Goal: Task Accomplishment & Management: Manage account settings

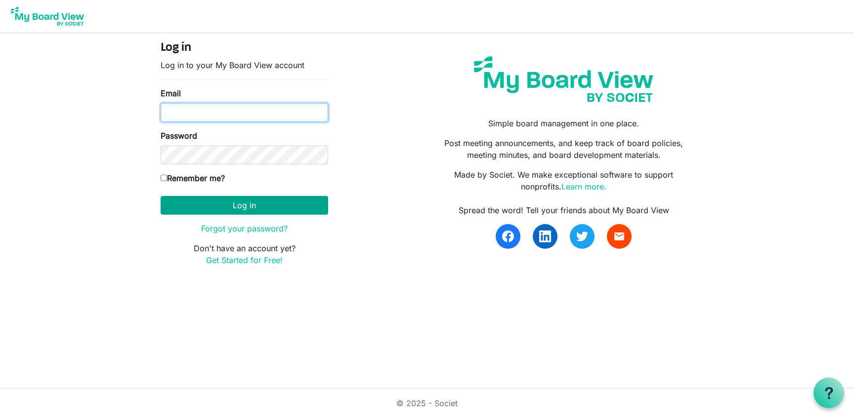
type input "kellyschultz@missouri.edu"
click at [272, 205] on button "Log in" at bounding box center [244, 205] width 167 height 19
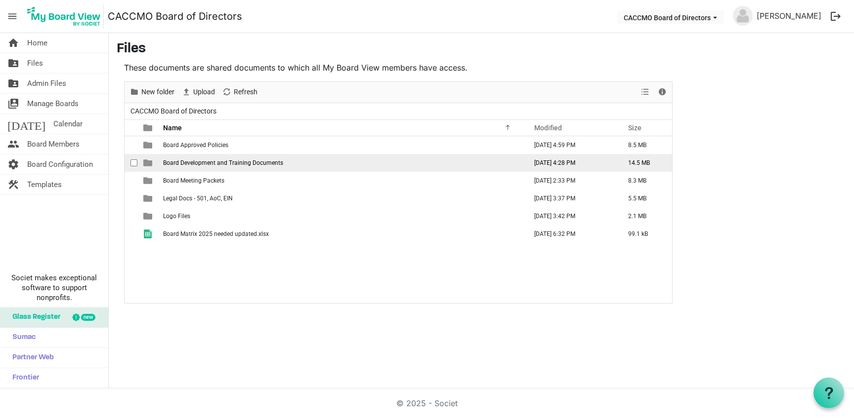
click at [304, 169] on td "Board Development and Training Documents" at bounding box center [342, 163] width 364 height 18
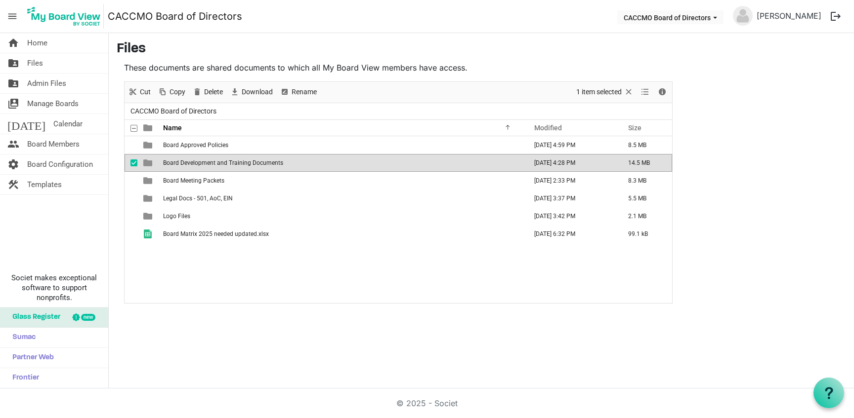
click at [291, 166] on td "Board Development and Training Documents" at bounding box center [342, 163] width 364 height 18
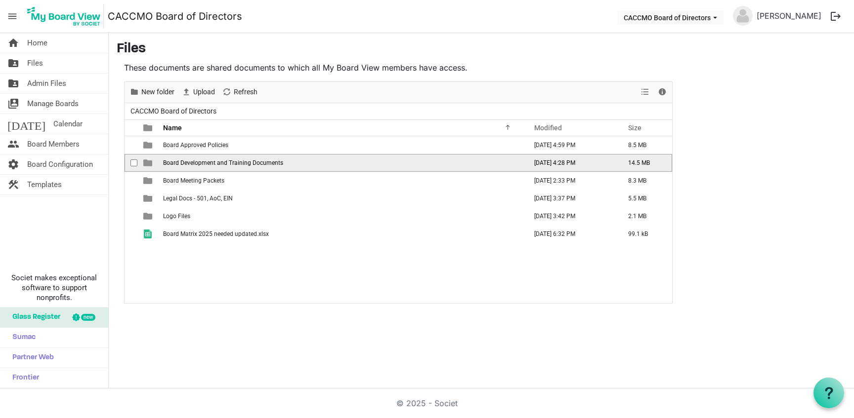
click at [291, 166] on td "Board Development and Training Documents" at bounding box center [342, 163] width 364 height 18
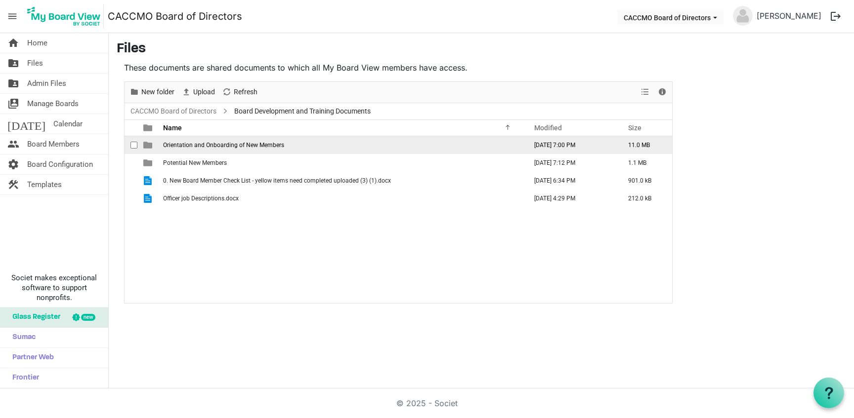
click at [331, 147] on td "Orientation and Onboarding of New Members" at bounding box center [342, 145] width 364 height 18
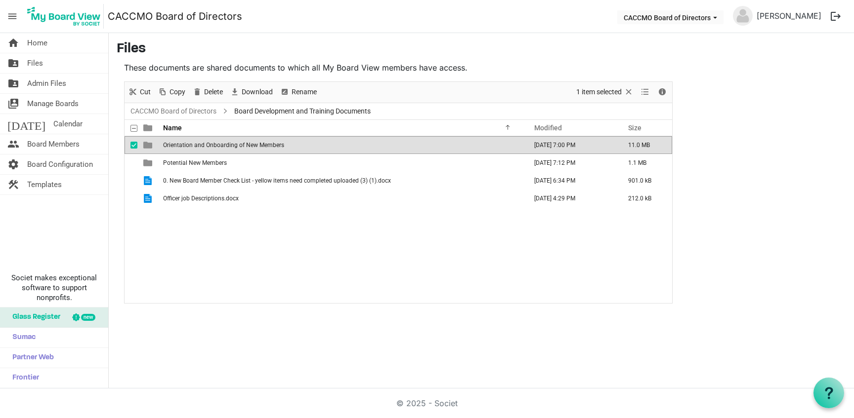
click at [331, 147] on td "Orientation and Onboarding of New Members" at bounding box center [342, 145] width 364 height 18
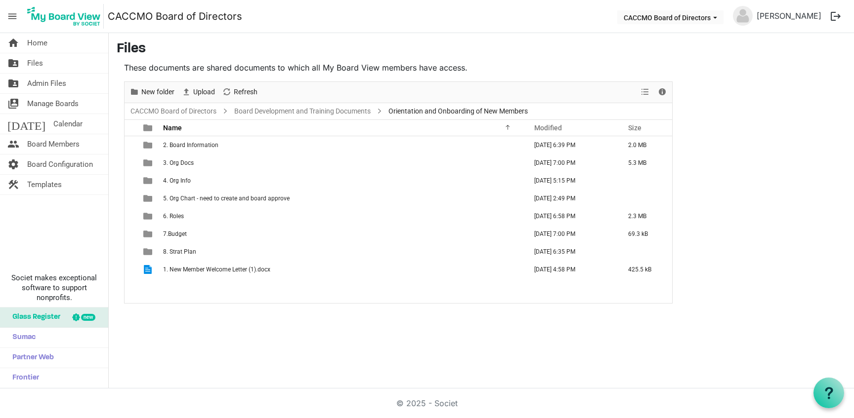
click at [331, 147] on td "2. Board Information" at bounding box center [342, 145] width 364 height 18
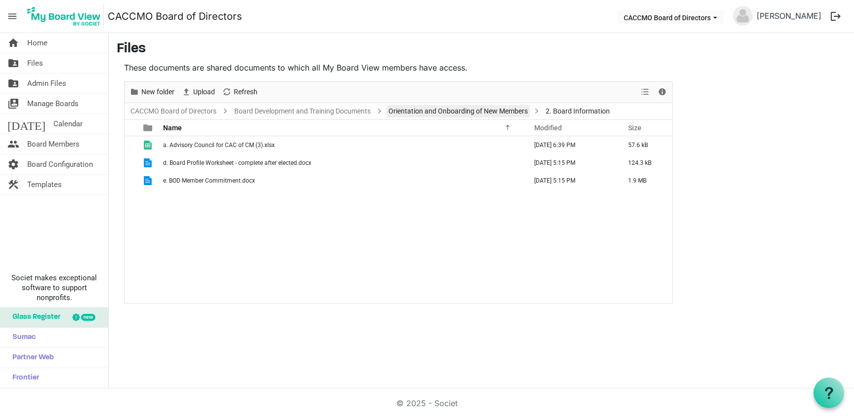
click at [449, 116] on link "Orientation and Onboarding of New Members" at bounding box center [457, 111] width 143 height 12
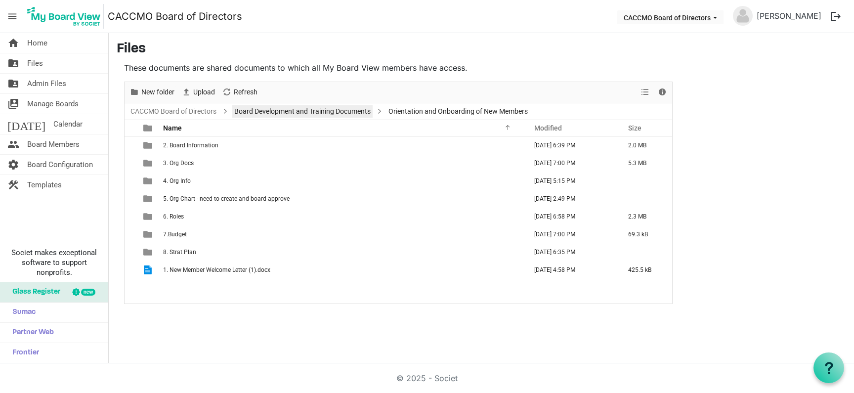
click at [308, 113] on link "Board Development and Training Documents" at bounding box center [302, 111] width 140 height 12
click at [308, 113] on div at bounding box center [398, 192] width 547 height 221
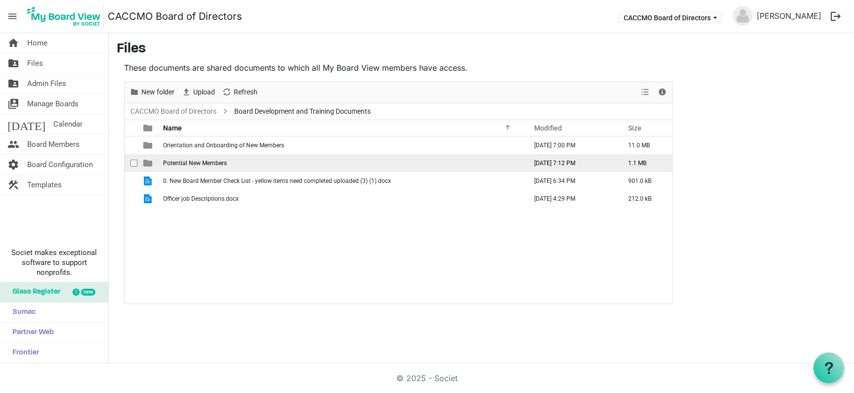
click at [204, 166] on span "Potential New Members" at bounding box center [195, 163] width 64 height 7
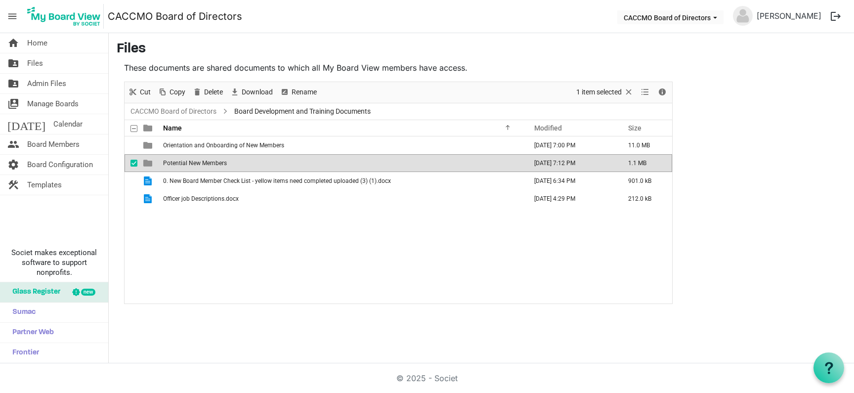
click at [204, 165] on span "Potential New Members" at bounding box center [195, 163] width 64 height 7
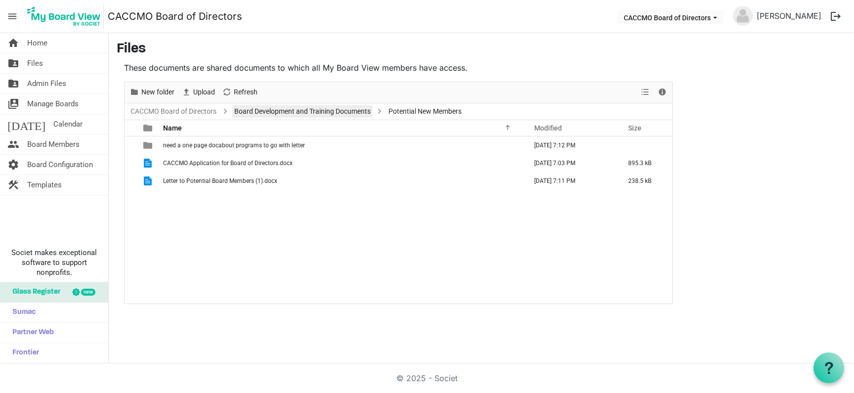
click at [345, 113] on link "Board Development and Training Documents" at bounding box center [302, 111] width 140 height 12
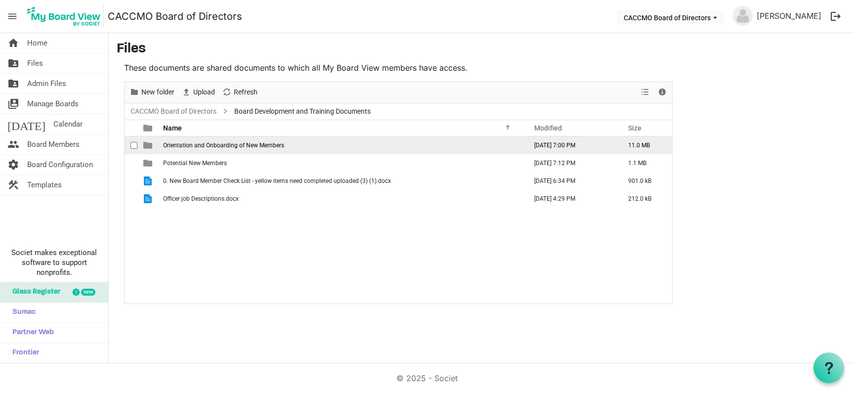
click at [242, 149] on td "Orientation and Onboarding of New Members" at bounding box center [342, 145] width 364 height 18
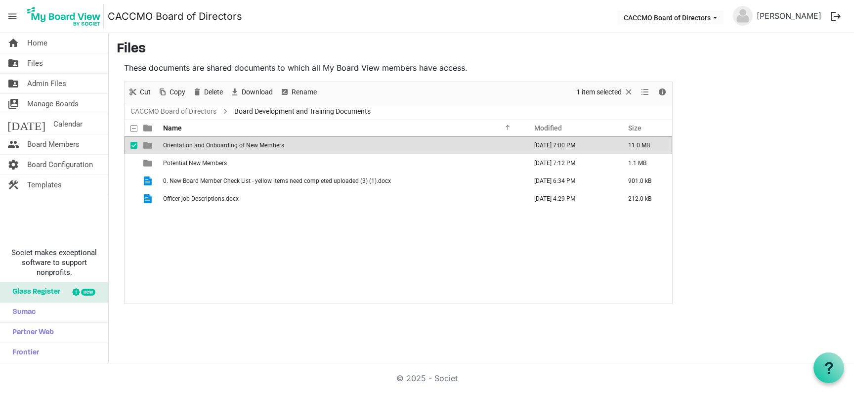
click at [241, 146] on span "Orientation and Onboarding of New Members" at bounding box center [223, 145] width 121 height 7
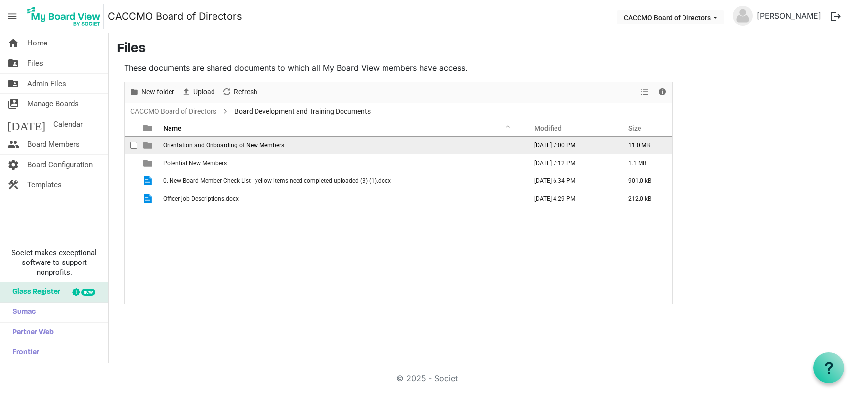
click at [151, 148] on span "is template cell column header type" at bounding box center [147, 145] width 9 height 9
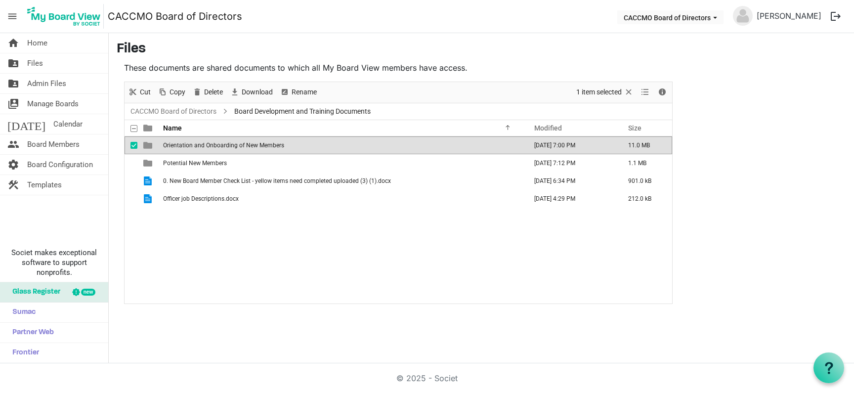
click at [151, 148] on span "is template cell column header type" at bounding box center [147, 145] width 9 height 9
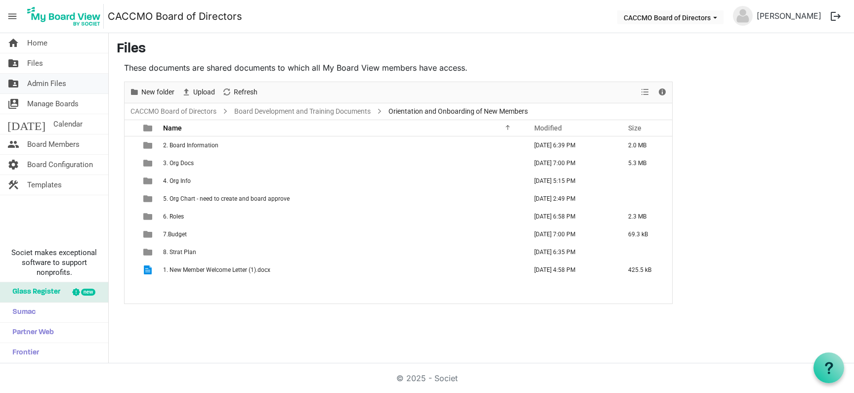
click at [56, 84] on span "Admin Files" at bounding box center [46, 84] width 39 height 20
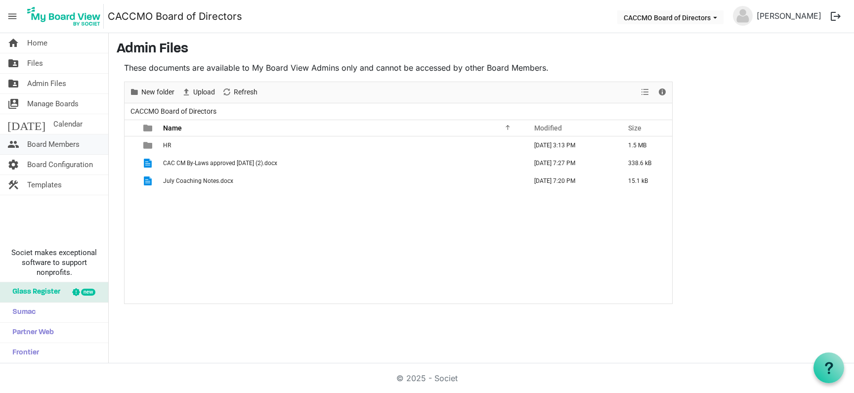
click at [64, 148] on span "Board Members" at bounding box center [53, 144] width 52 height 20
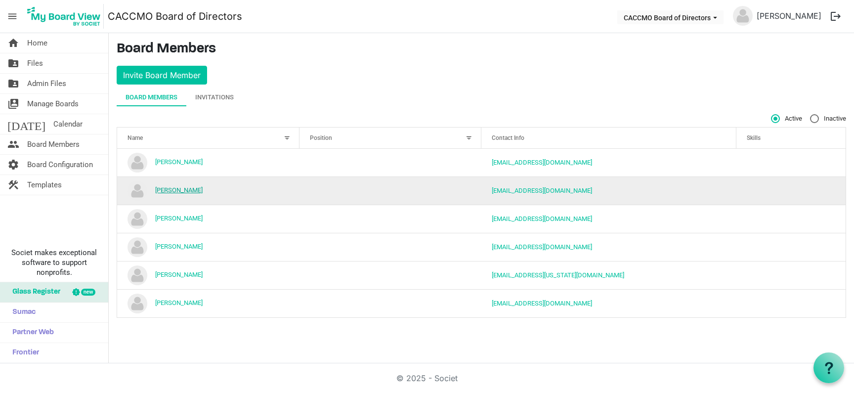
click at [158, 193] on link "Connie Stith" at bounding box center [178, 189] width 47 height 7
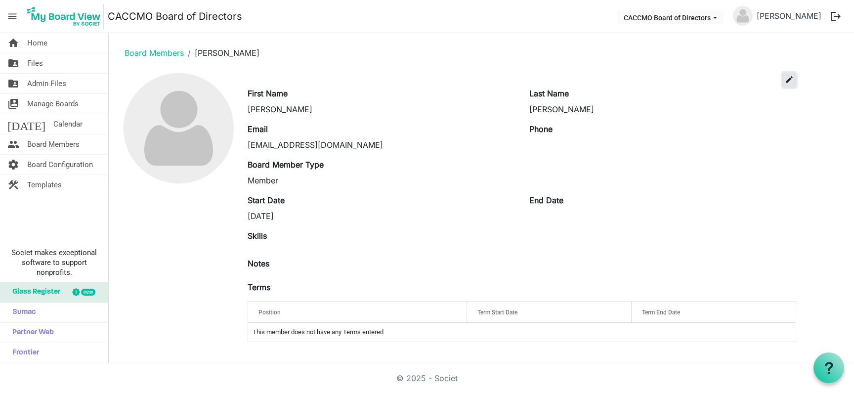
click at [789, 85] on button "edit" at bounding box center [789, 80] width 14 height 15
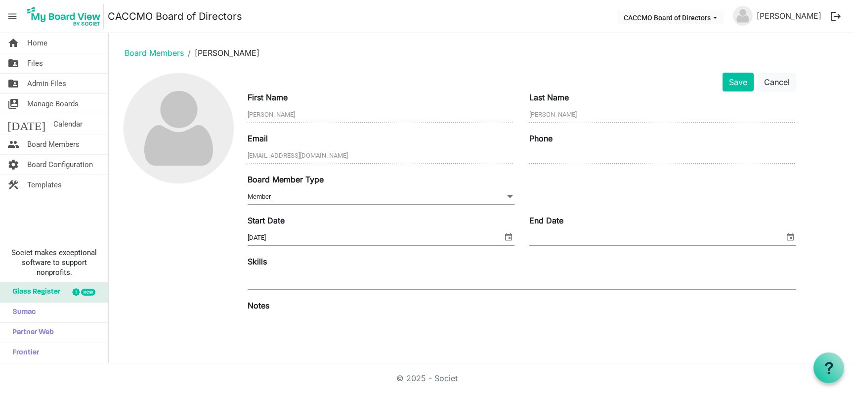
click at [512, 198] on span at bounding box center [509, 196] width 9 height 11
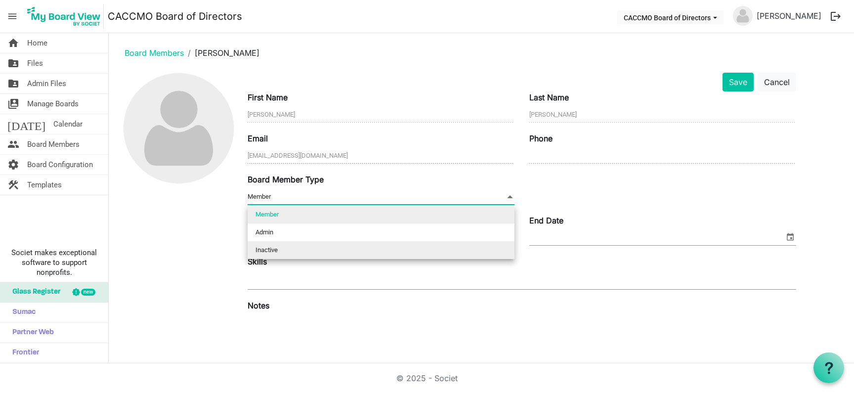
click at [426, 250] on li "Inactive" at bounding box center [381, 250] width 267 height 18
type input "Inactive"
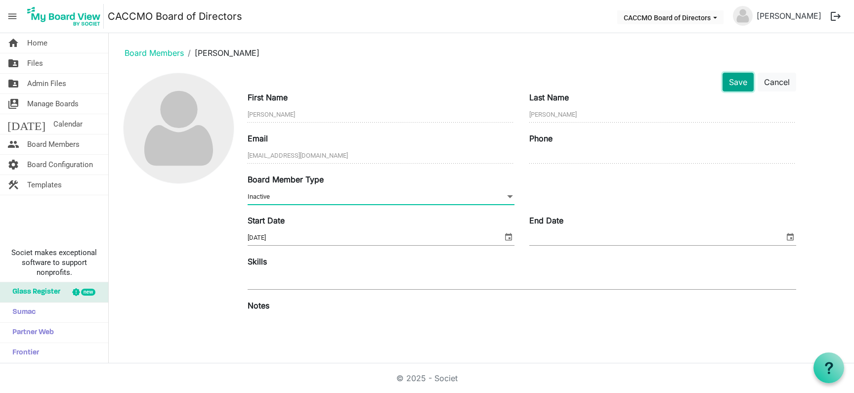
click at [738, 84] on button "Save" at bounding box center [737, 82] width 31 height 19
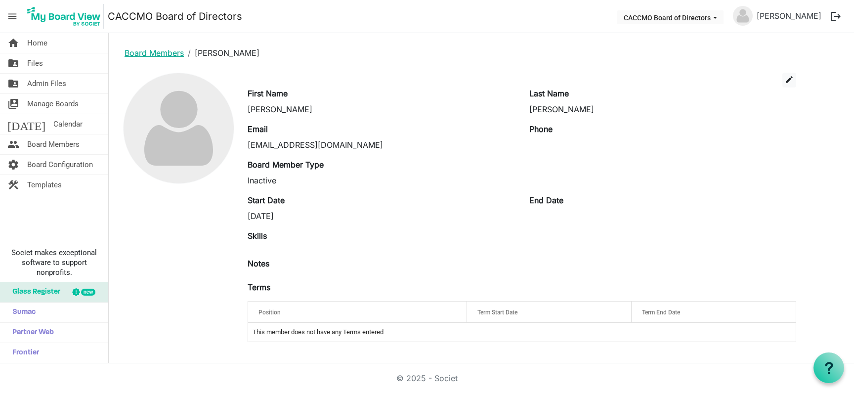
click at [162, 54] on link "Board Members" at bounding box center [154, 53] width 59 height 10
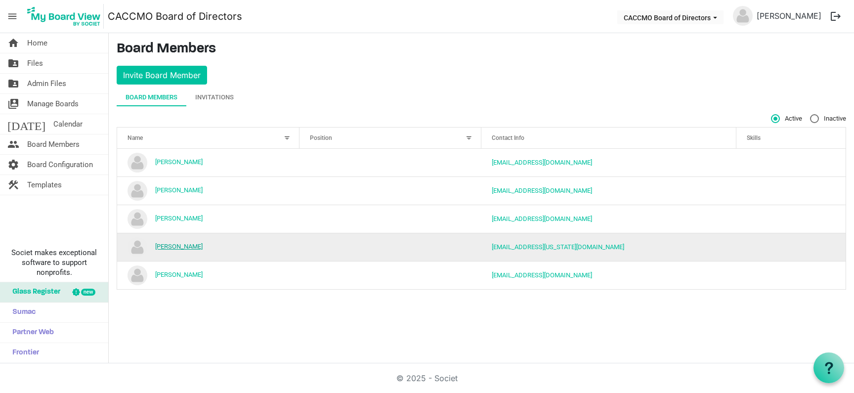
click at [176, 248] on link "[PERSON_NAME]" at bounding box center [178, 246] width 47 height 7
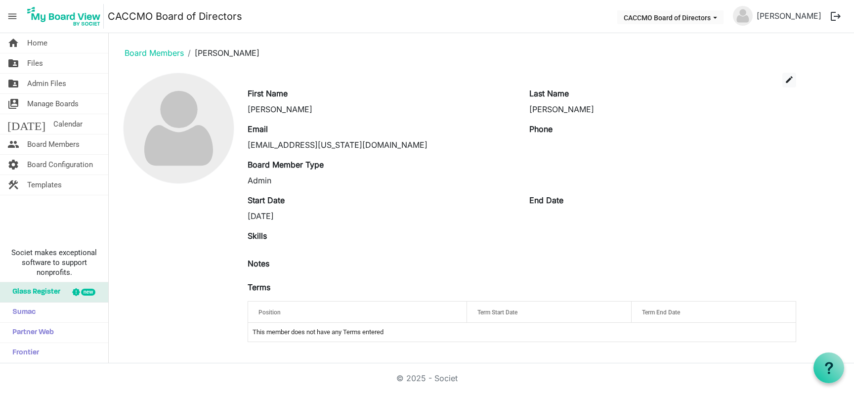
click at [275, 176] on div "Admin" at bounding box center [381, 180] width 267 height 12
click at [137, 56] on link "Board Members" at bounding box center [154, 53] width 59 height 10
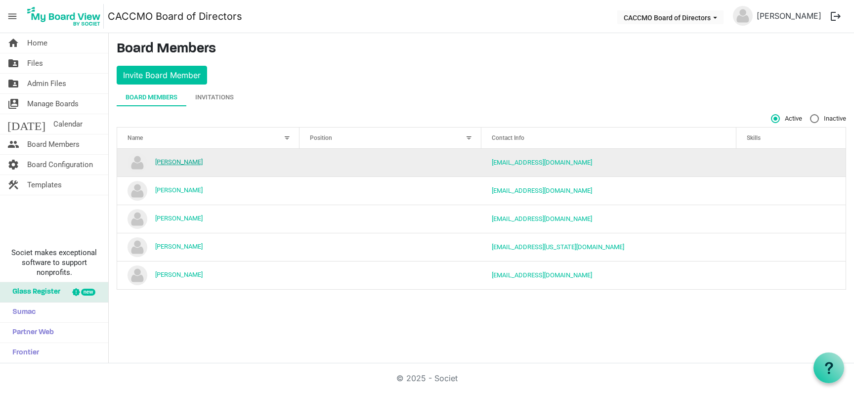
drag, startPoint x: 0, startPoint y: 0, endPoint x: 172, endPoint y: 161, distance: 235.6
click at [172, 161] on link "[PERSON_NAME]" at bounding box center [178, 161] width 47 height 7
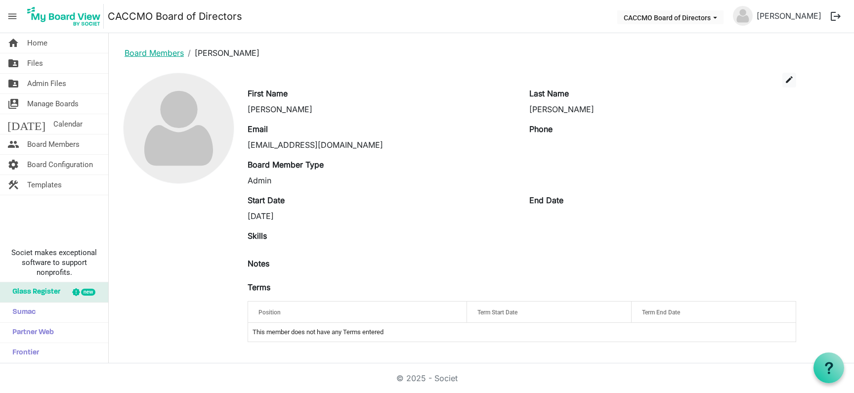
click at [140, 54] on link "Board Members" at bounding box center [154, 53] width 59 height 10
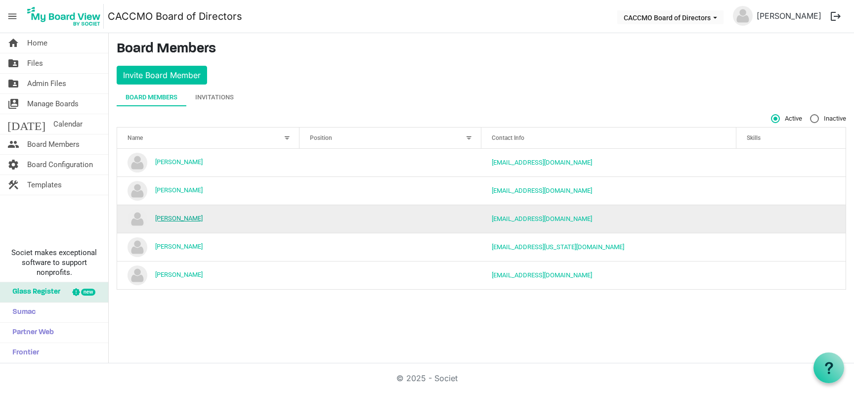
click at [186, 220] on link "[PERSON_NAME]" at bounding box center [178, 217] width 47 height 7
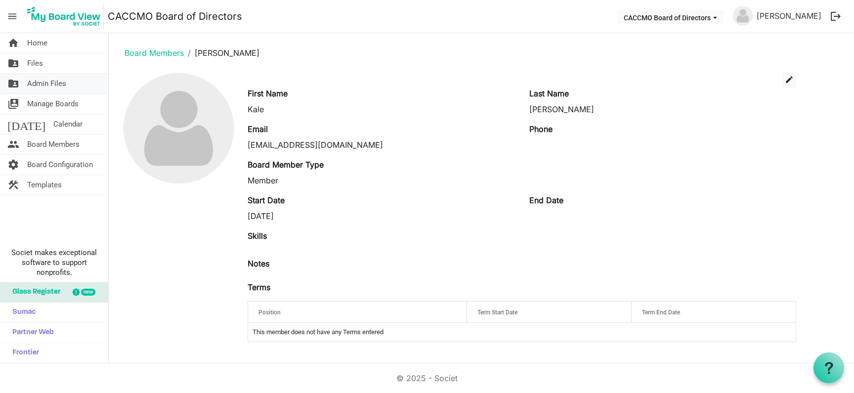
click at [49, 84] on span "Admin Files" at bounding box center [46, 84] width 39 height 20
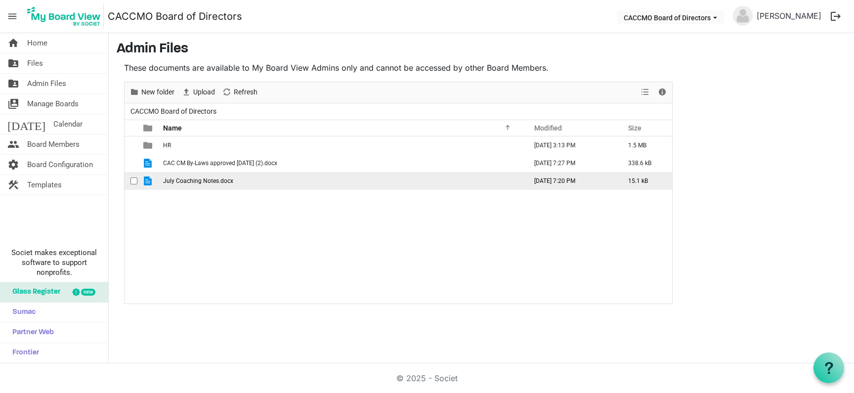
click at [210, 181] on span "July Coaching Notes.docx" at bounding box center [198, 180] width 70 height 7
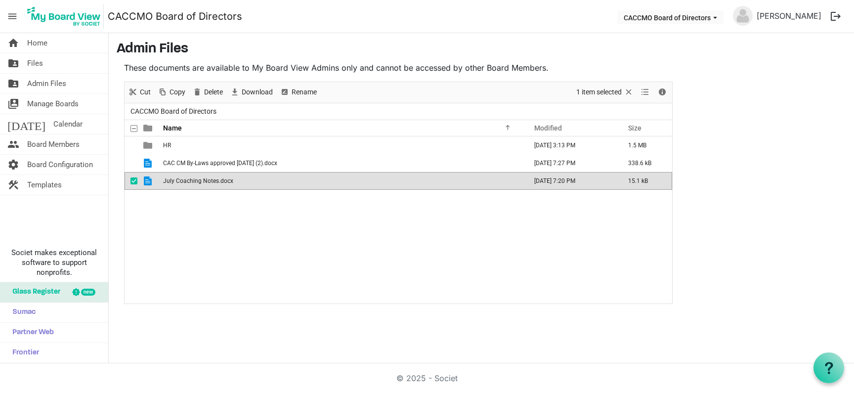
click at [206, 181] on span "July Coaching Notes.docx" at bounding box center [198, 180] width 70 height 7
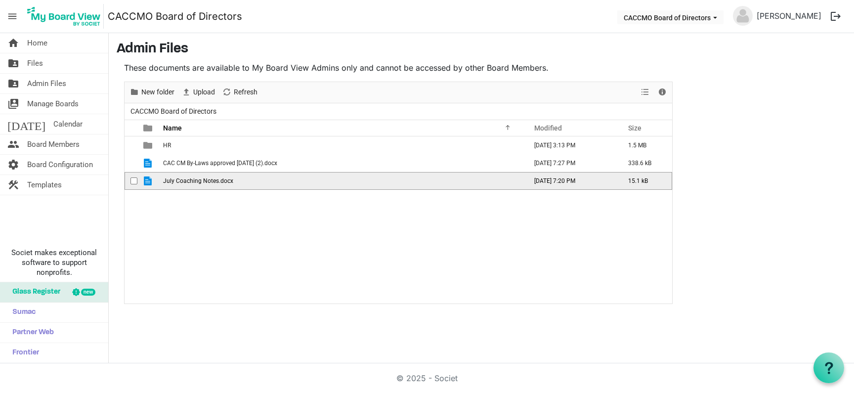
click at [206, 181] on span "July Coaching Notes.docx" at bounding box center [198, 180] width 70 height 7
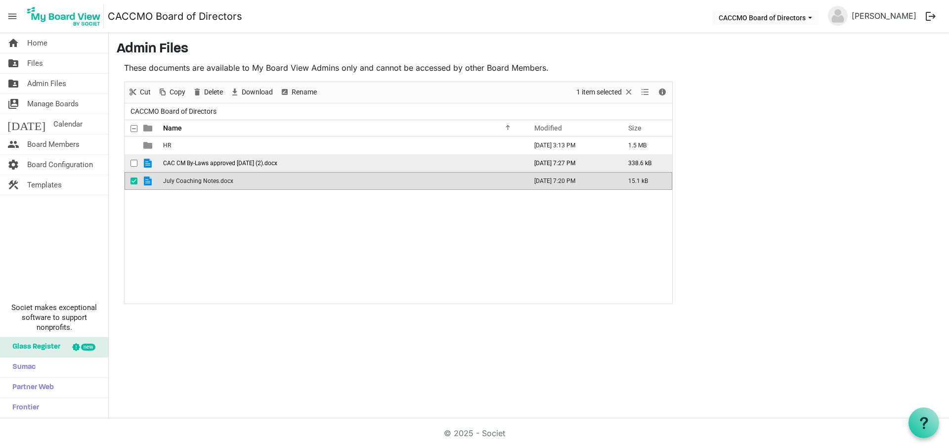
click at [202, 164] on span "CAC CM By-Laws approved 1.24.25 (2).docx" at bounding box center [220, 163] width 114 height 7
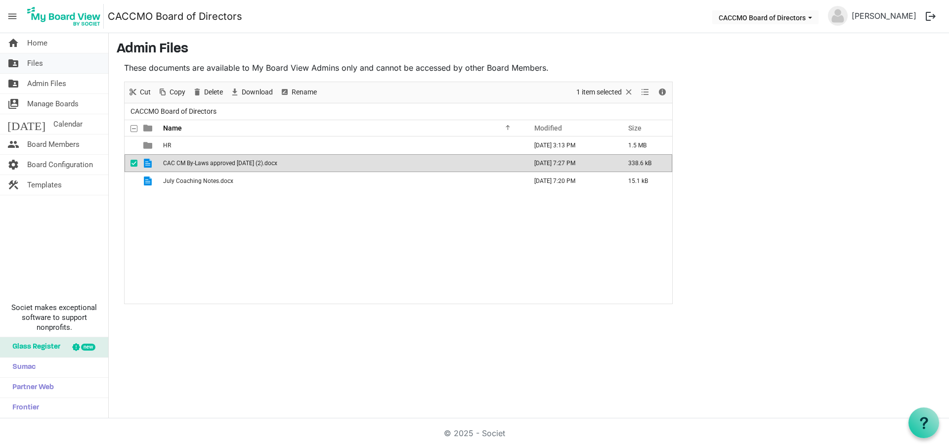
click at [35, 64] on span "Files" at bounding box center [35, 63] width 16 height 20
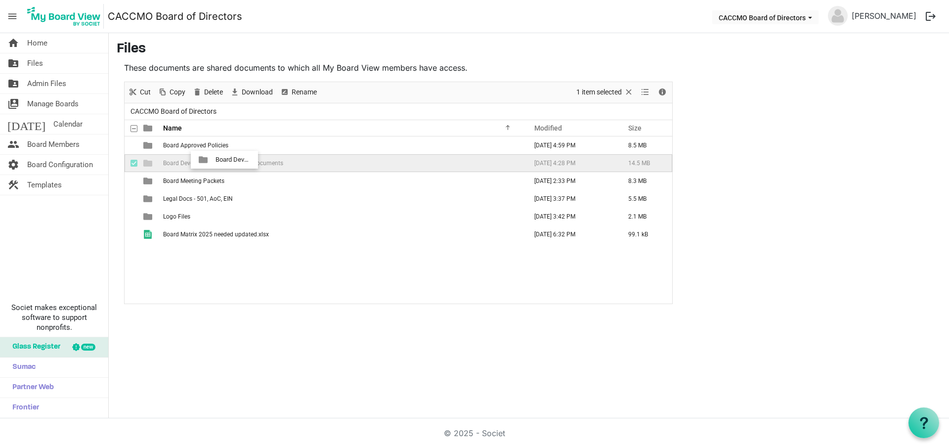
drag, startPoint x: 252, startPoint y: 160, endPoint x: 212, endPoint y: 160, distance: 39.5
click at [212, 160] on span "Board Development and Training Documents" at bounding box center [223, 163] width 120 height 7
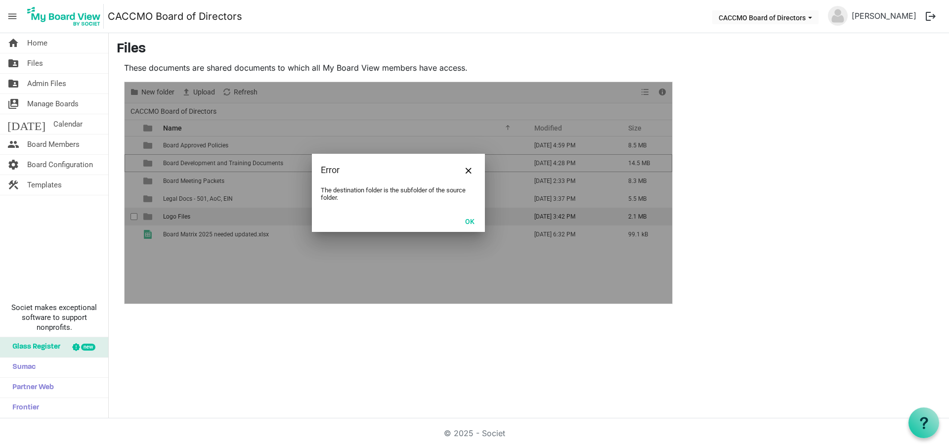
click at [475, 222] on button "OK" at bounding box center [470, 221] width 22 height 14
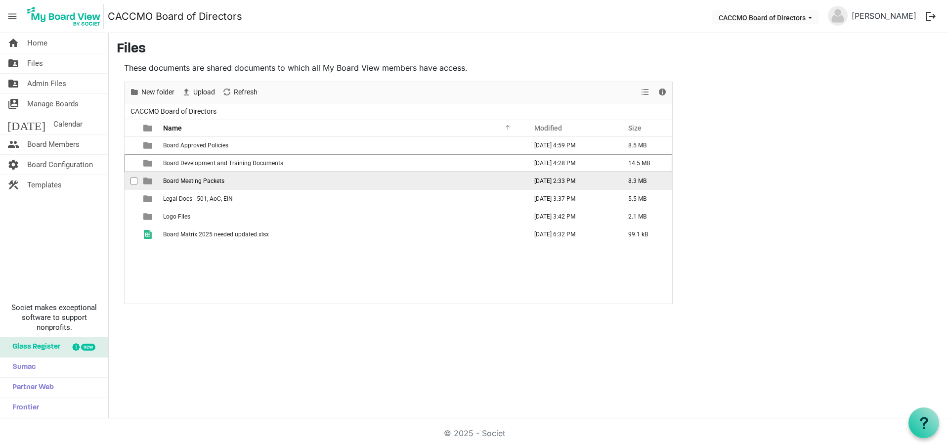
click at [203, 183] on span "Board Meeting Packets" at bounding box center [193, 180] width 61 height 7
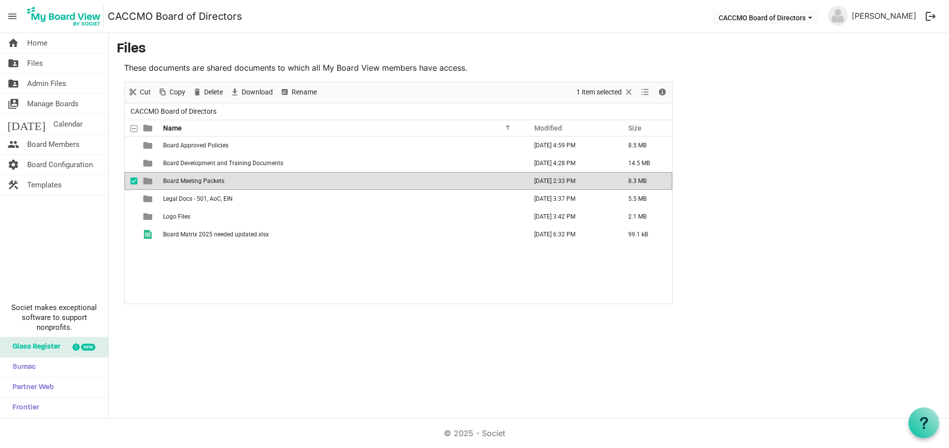
click at [203, 183] on span "Board Meeting Packets" at bounding box center [193, 180] width 61 height 7
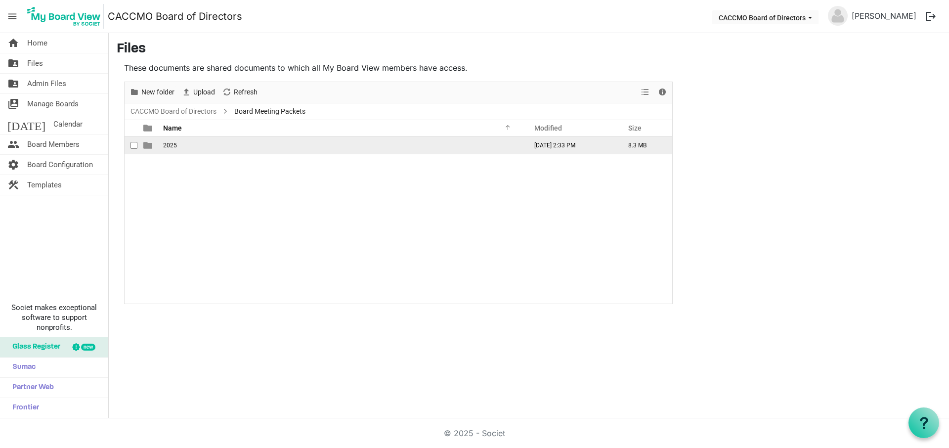
click at [170, 146] on span "2025" at bounding box center [170, 145] width 14 height 7
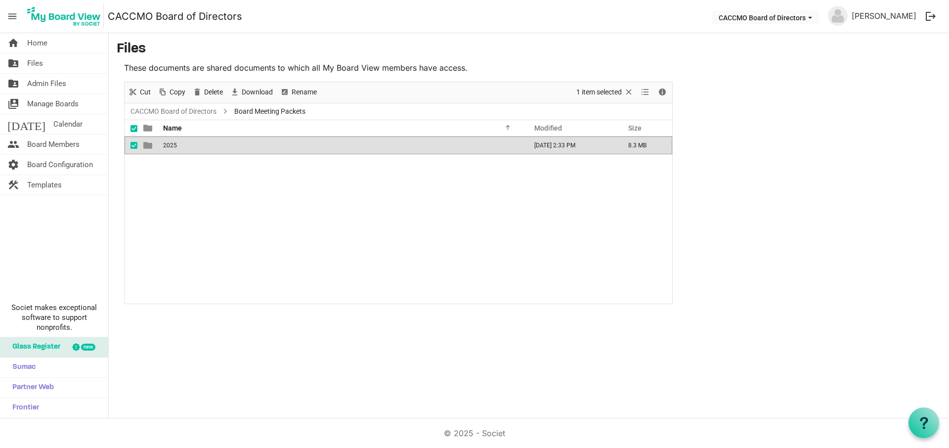
click at [170, 146] on span "2025" at bounding box center [170, 145] width 14 height 7
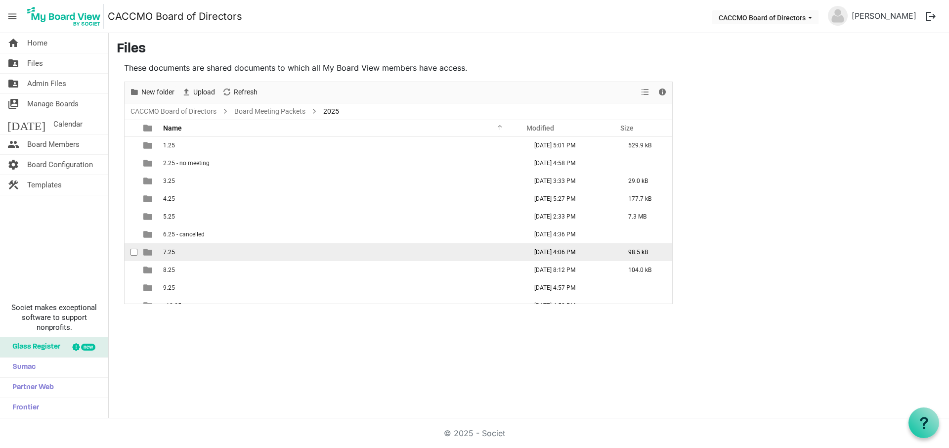
click at [181, 253] on td "7.25" at bounding box center [342, 252] width 364 height 18
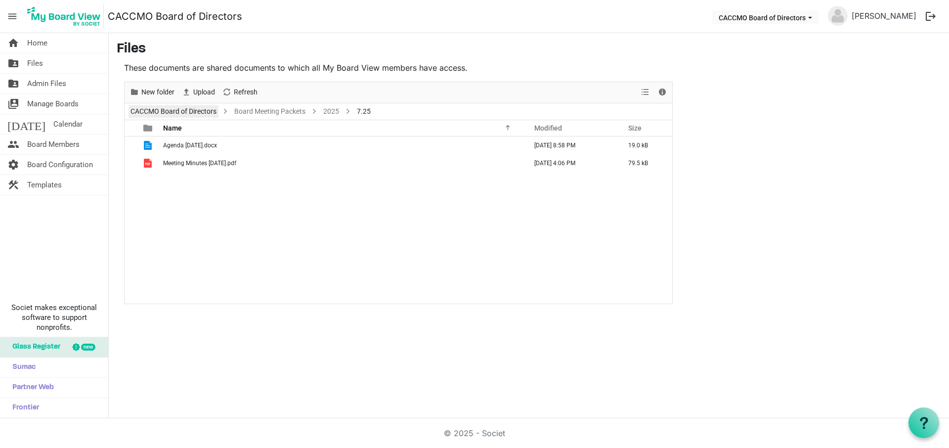
click at [166, 114] on link "CACCMO Board of Directors" at bounding box center [173, 111] width 90 height 12
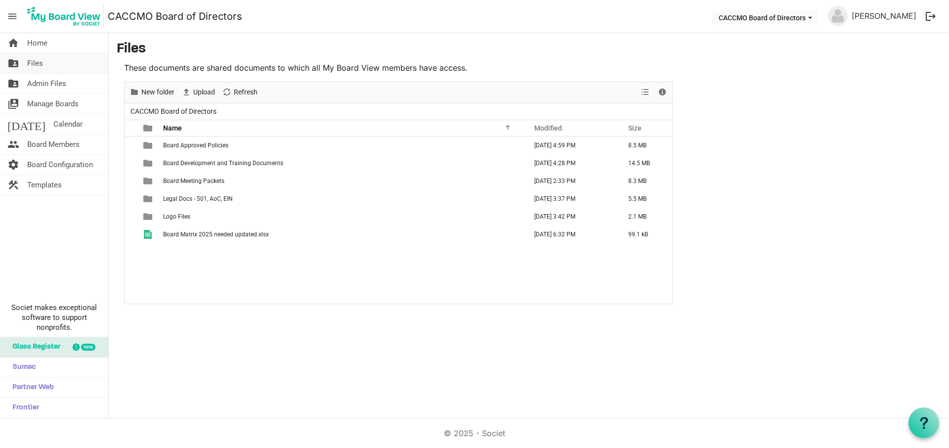
click at [38, 64] on span "Files" at bounding box center [35, 63] width 16 height 20
click at [59, 147] on span "Board Members" at bounding box center [53, 144] width 52 height 20
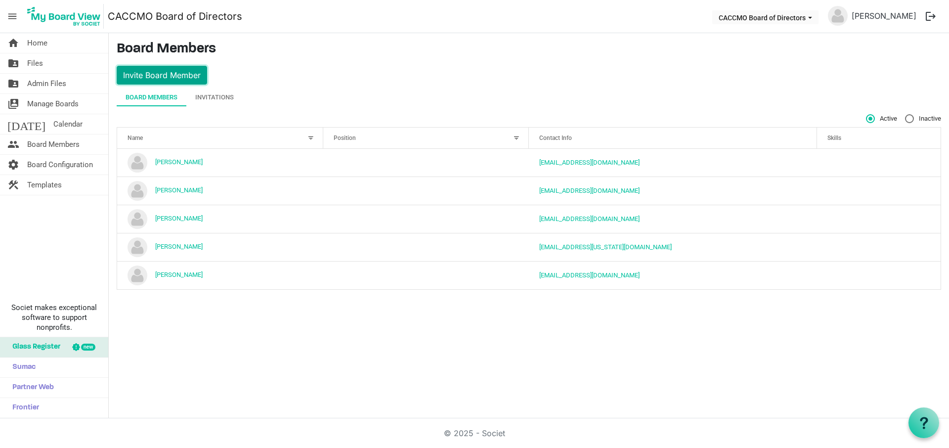
click at [188, 74] on button "Invite Board Member" at bounding box center [162, 75] width 90 height 19
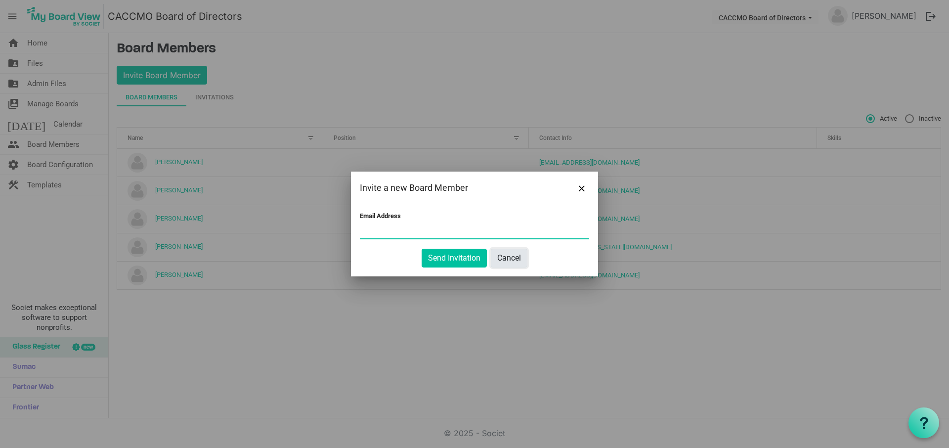
click at [518, 260] on button "Cancel" at bounding box center [509, 258] width 37 height 19
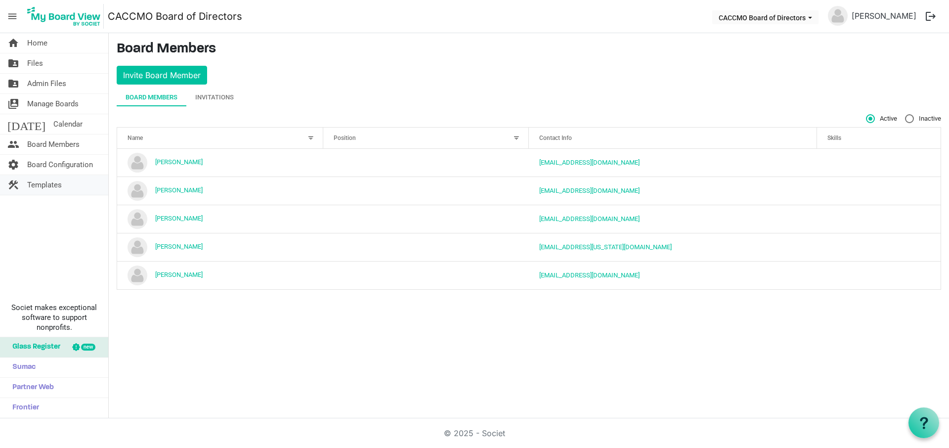
click at [44, 190] on span "Templates" at bounding box center [44, 185] width 35 height 20
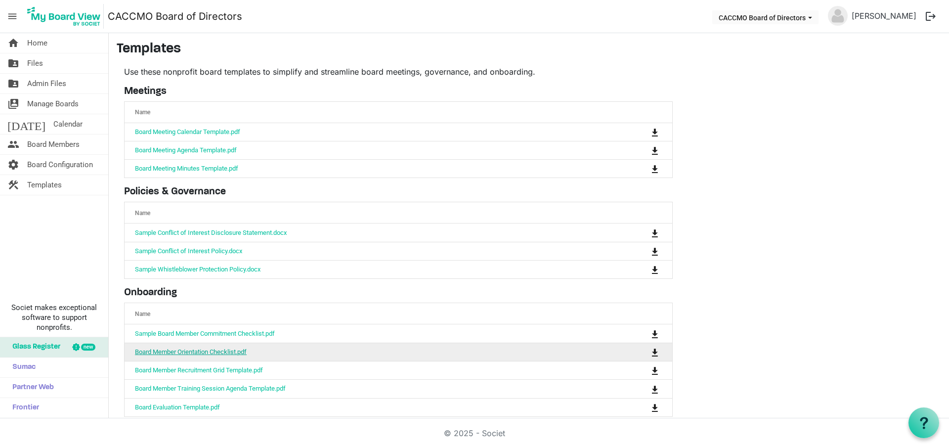
click at [214, 354] on link "Board Member Orientation Checklist.pdf" at bounding box center [191, 351] width 112 height 7
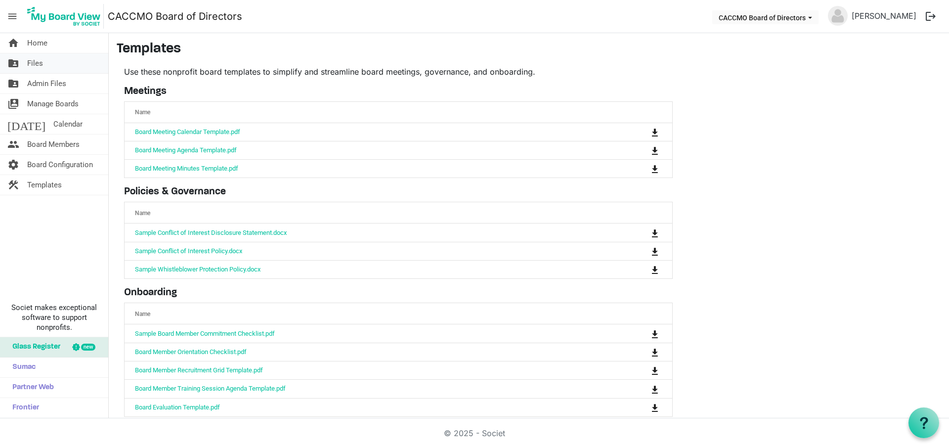
click at [35, 64] on span "Files" at bounding box center [35, 63] width 16 height 20
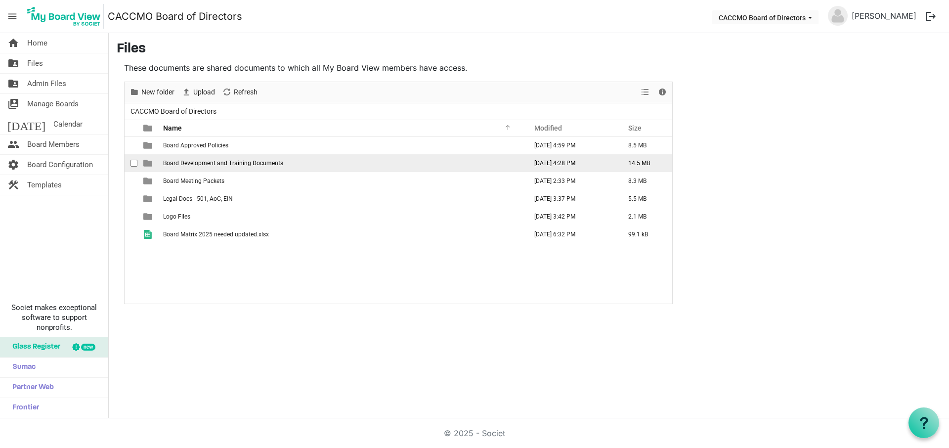
click at [261, 166] on span "Board Development and Training Documents" at bounding box center [223, 163] width 120 height 7
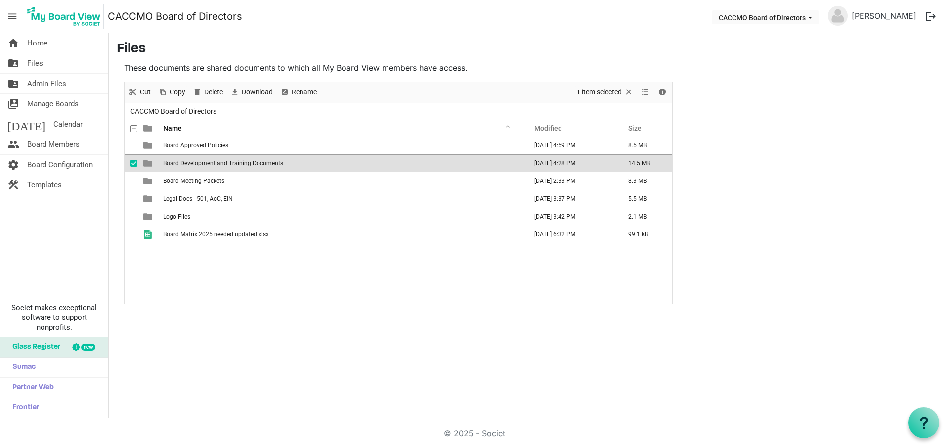
click at [259, 164] on span "Board Development and Training Documents" at bounding box center [223, 163] width 120 height 7
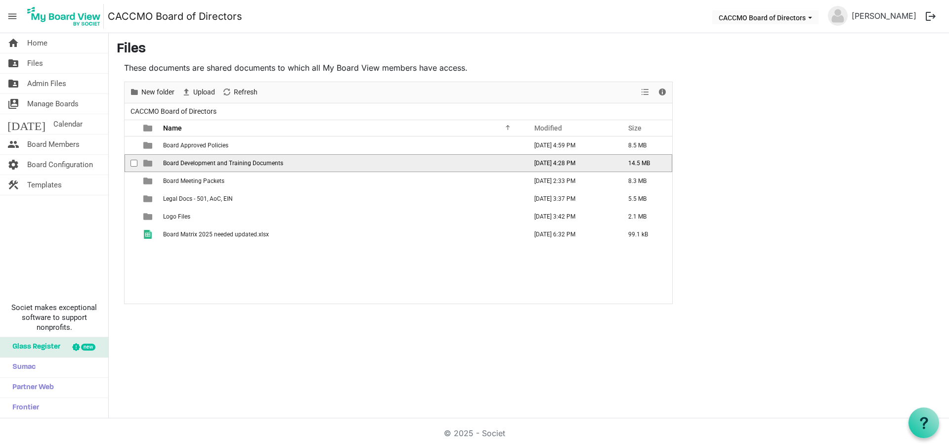
click at [165, 164] on span "Board Development and Training Documents" at bounding box center [223, 163] width 120 height 7
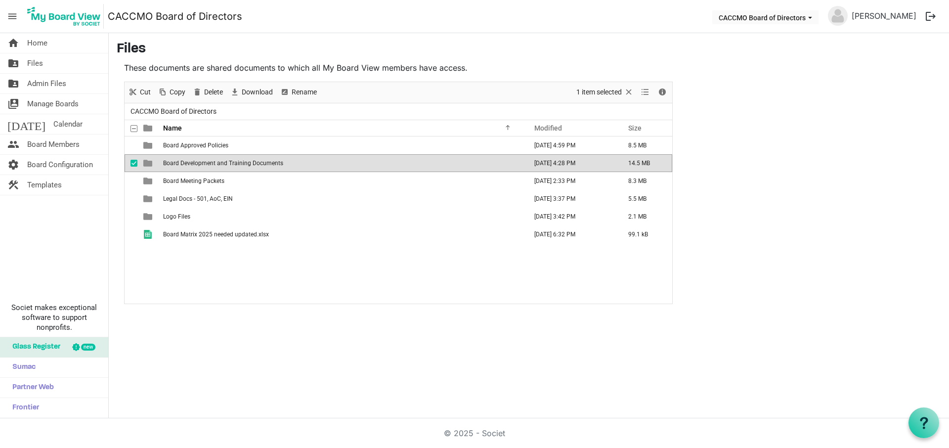
click at [153, 164] on td "is template cell column header type" at bounding box center [148, 163] width 23 height 18
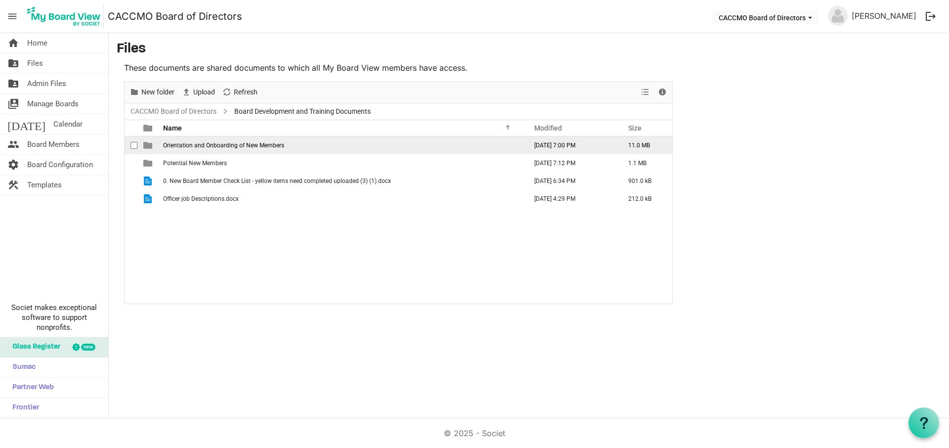
click at [228, 145] on span "Orientation and Onboarding of New Members" at bounding box center [223, 145] width 121 height 7
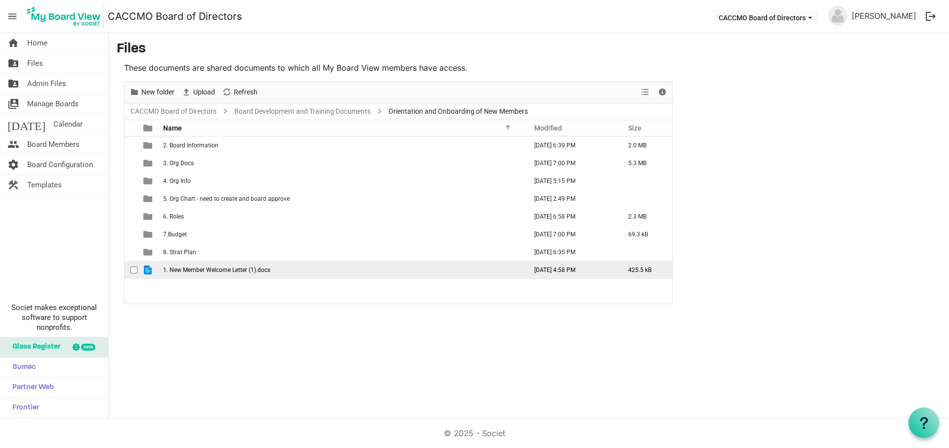
click at [216, 270] on span "1. New Member Welcome Letter (1).docx" at bounding box center [216, 269] width 107 height 7
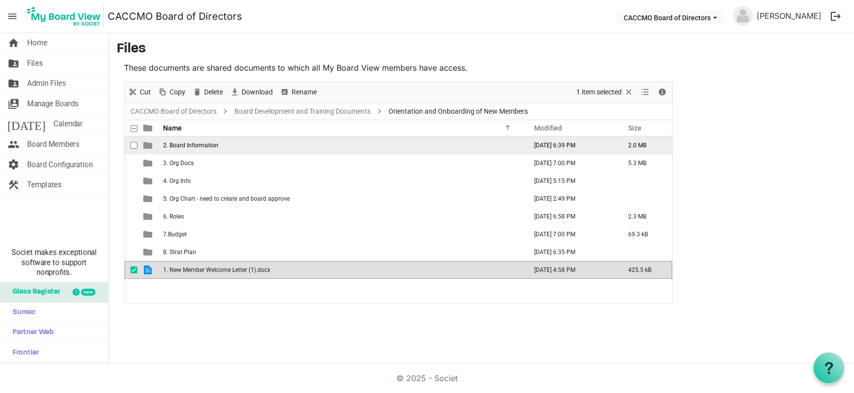
click at [195, 147] on span "2. Board Information" at bounding box center [190, 145] width 55 height 7
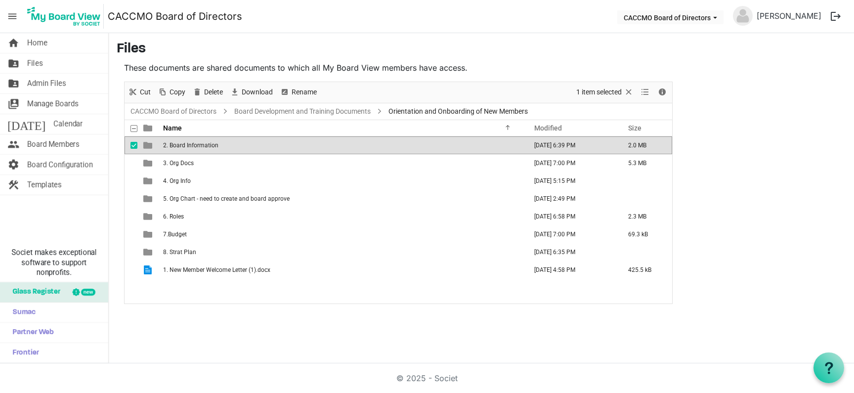
click at [195, 147] on span "2. Board Information" at bounding box center [190, 145] width 55 height 7
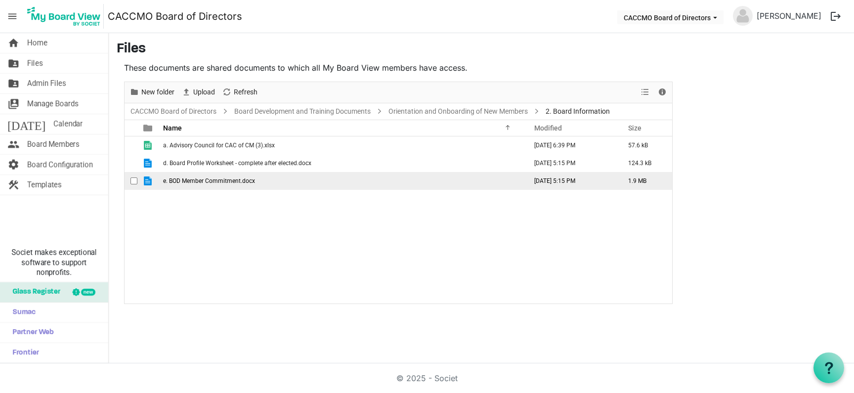
click at [222, 184] on td "e. BOD Member Commitment.docx" at bounding box center [342, 181] width 364 height 18
click at [222, 184] on span "e. BOD Member Commitment.docx" at bounding box center [209, 180] width 92 height 7
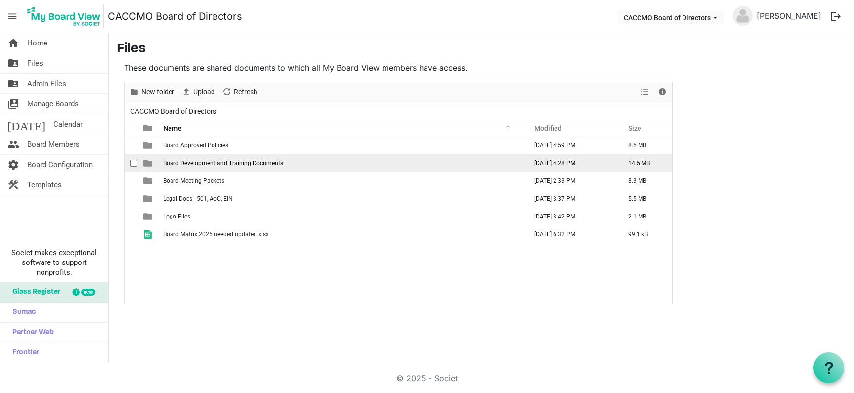
click at [251, 162] on span "Board Development and Training Documents" at bounding box center [223, 163] width 120 height 7
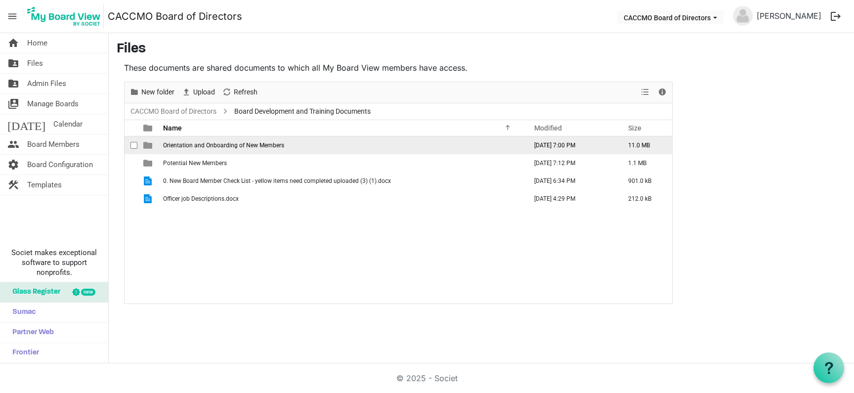
click at [247, 147] on span "Orientation and Onboarding of New Members" at bounding box center [223, 145] width 121 height 7
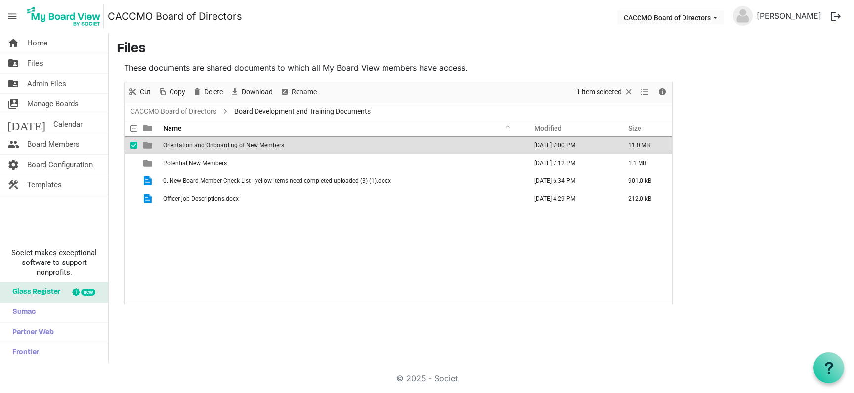
click at [247, 147] on span "Orientation and Onboarding of New Members" at bounding box center [223, 145] width 121 height 7
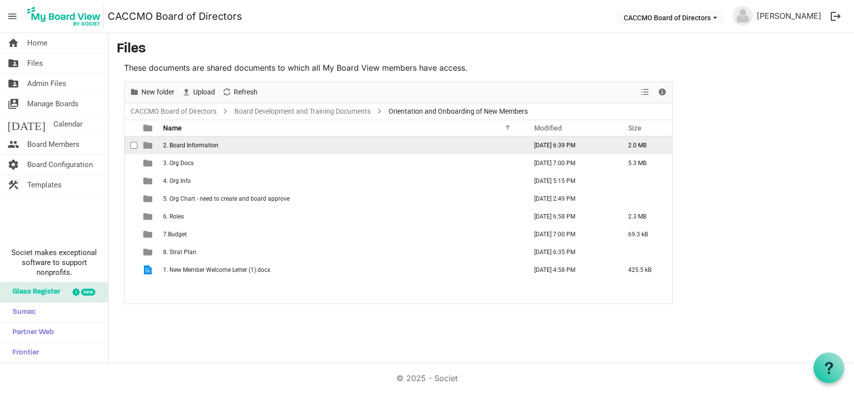
click at [185, 144] on span "2. Board Information" at bounding box center [190, 145] width 55 height 7
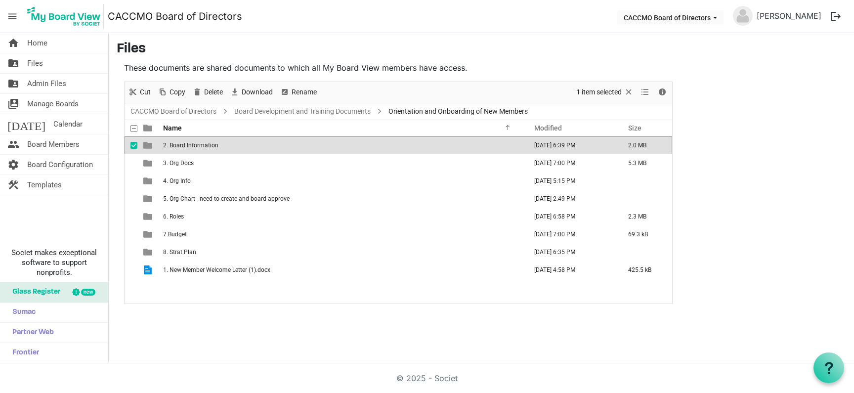
click at [185, 144] on span "2. Board Information" at bounding box center [190, 145] width 55 height 7
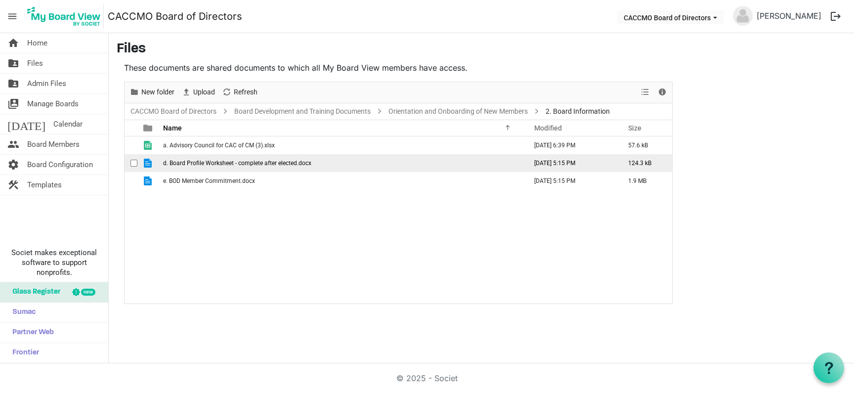
click at [252, 164] on span "d. Board Profile Worksheet - complete after elected.docx" at bounding box center [237, 163] width 148 height 7
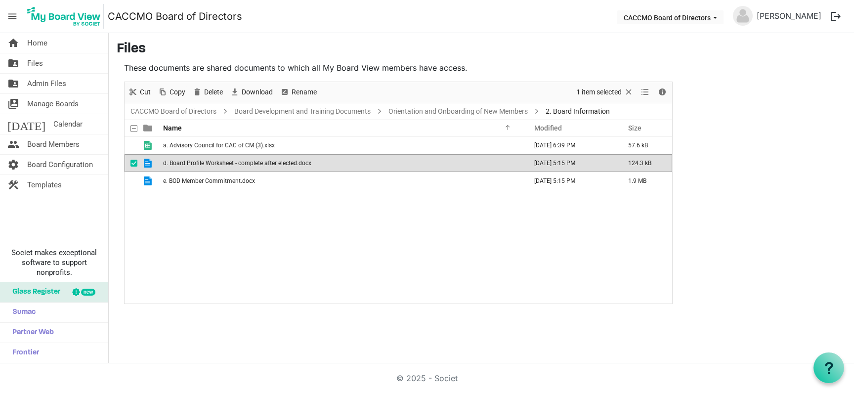
click at [252, 164] on span "d. Board Profile Worksheet - complete after elected.docx" at bounding box center [237, 163] width 148 height 7
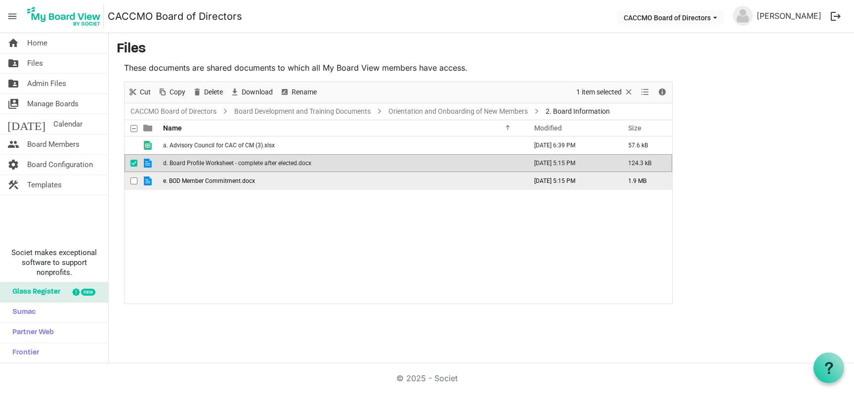
click at [231, 187] on td "e. BOD Member Commitment.docx" at bounding box center [342, 181] width 364 height 18
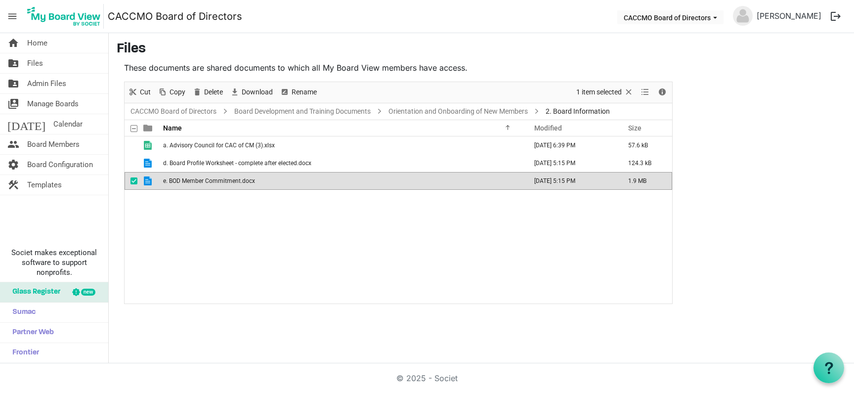
click at [231, 187] on td "e. BOD Member Commitment.docx" at bounding box center [342, 181] width 364 height 18
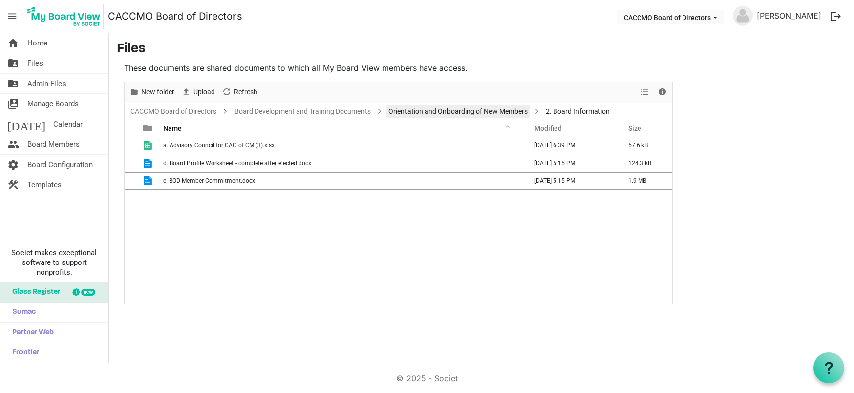
click at [403, 114] on link "Orientation and Onboarding of New Members" at bounding box center [457, 111] width 143 height 12
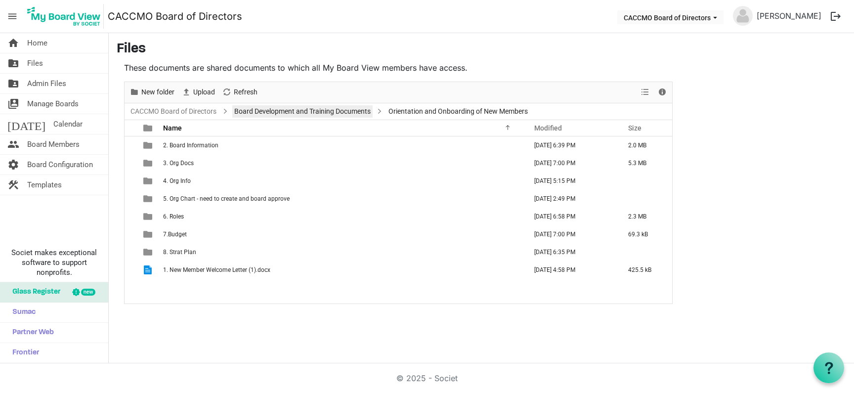
click at [328, 114] on link "Board Development and Training Documents" at bounding box center [302, 111] width 140 height 12
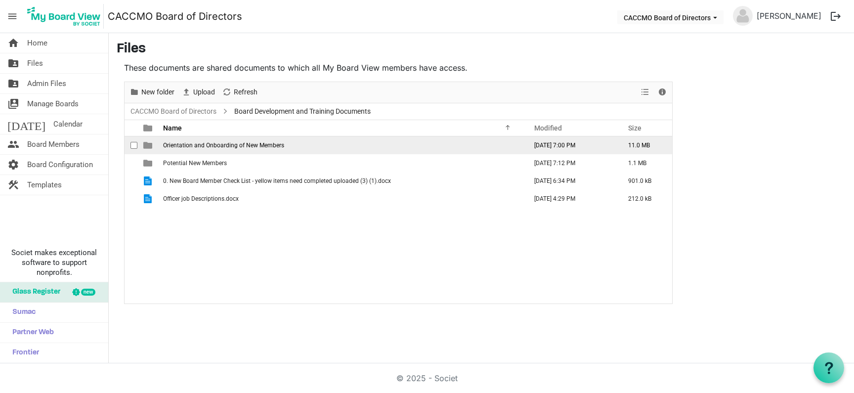
click at [269, 146] on span "Orientation and Onboarding of New Members" at bounding box center [223, 145] width 121 height 7
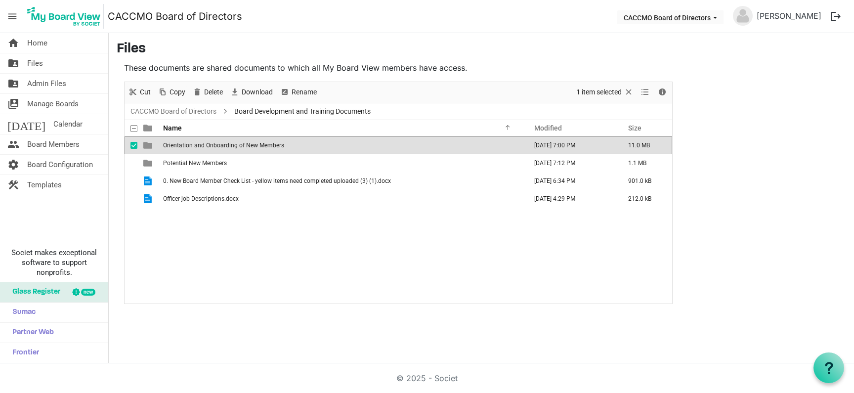
click at [269, 146] on span "Orientation and Onboarding of New Members" at bounding box center [223, 145] width 121 height 7
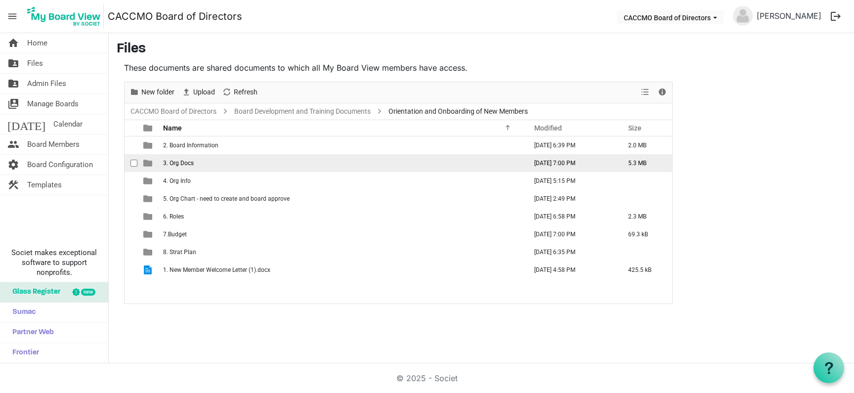
click at [209, 166] on td "3. Org Docs" at bounding box center [342, 163] width 364 height 18
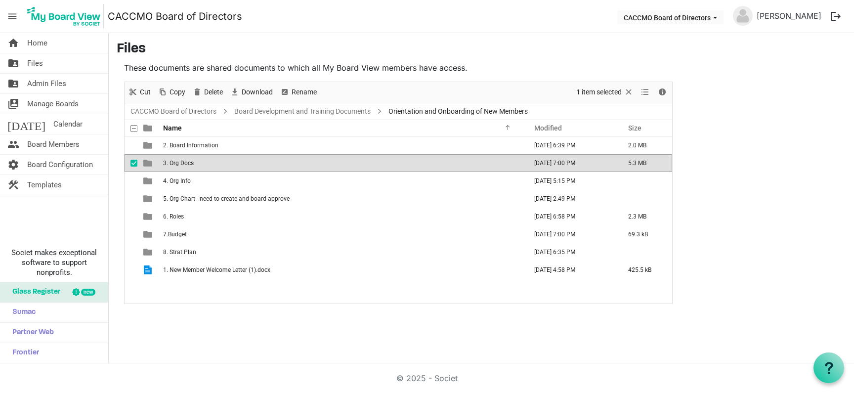
click at [209, 166] on td "3. Org Docs" at bounding box center [342, 163] width 364 height 18
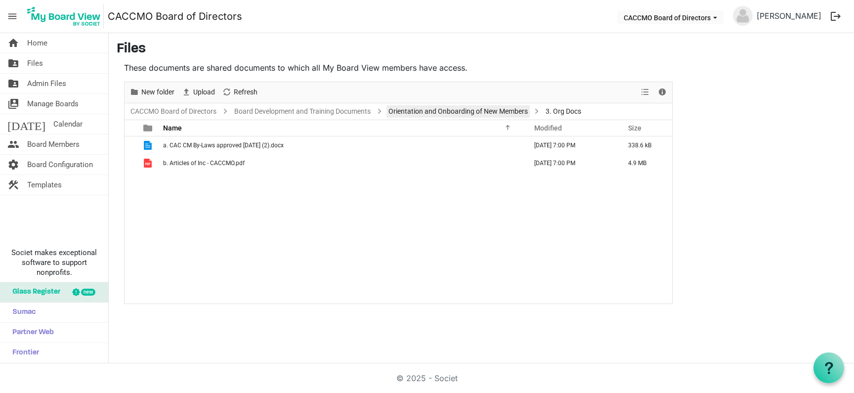
click at [453, 113] on link "Orientation and Onboarding of New Members" at bounding box center [457, 111] width 143 height 12
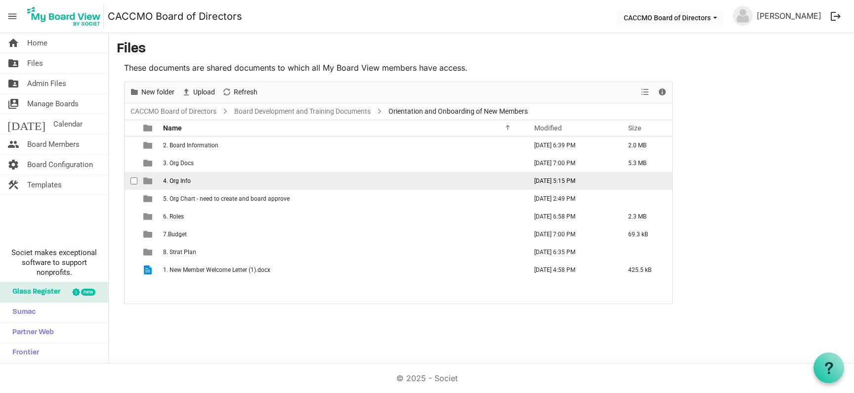
click at [193, 182] on td "4. Org Info" at bounding box center [342, 181] width 364 height 18
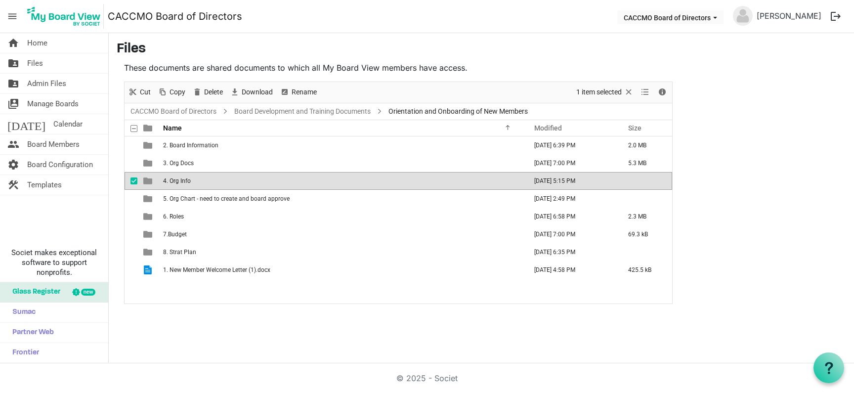
click at [193, 182] on td "4. Org Info" at bounding box center [342, 181] width 364 height 18
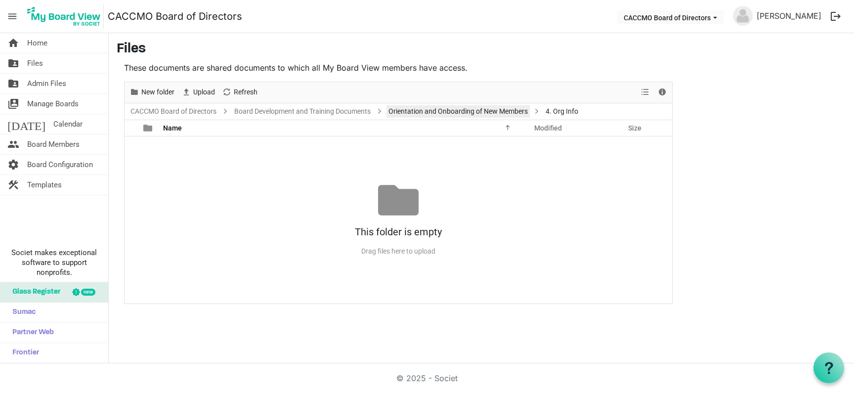
click at [433, 115] on link "Orientation and Onboarding of New Members" at bounding box center [457, 111] width 143 height 12
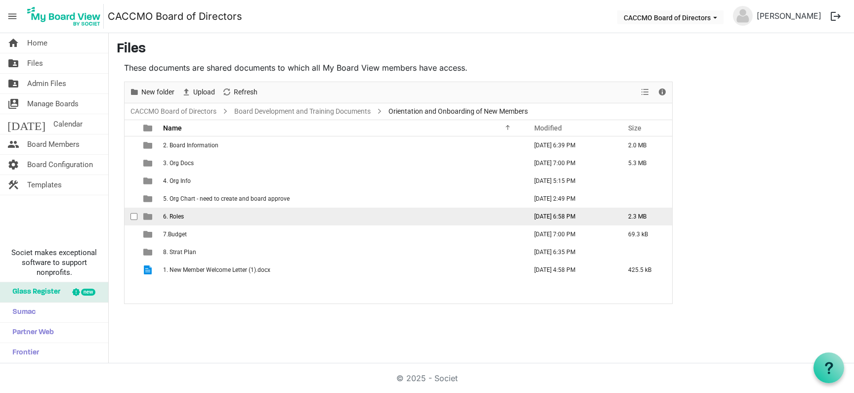
click at [183, 218] on span "6. Roles" at bounding box center [173, 216] width 21 height 7
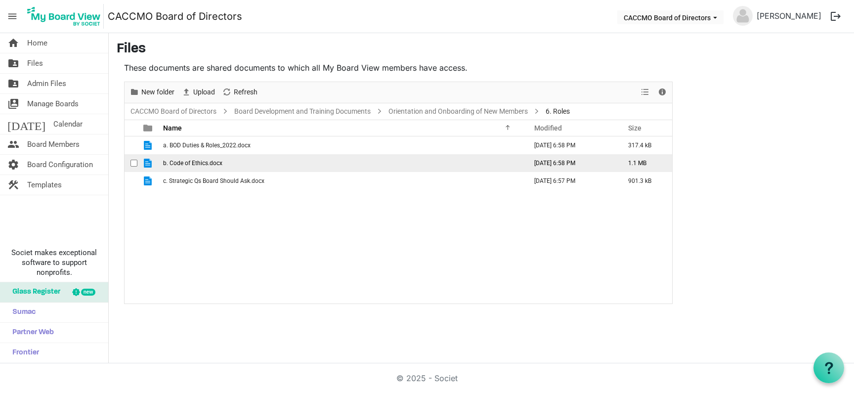
click at [199, 166] on span "b. Code of Ethics.docx" at bounding box center [192, 163] width 59 height 7
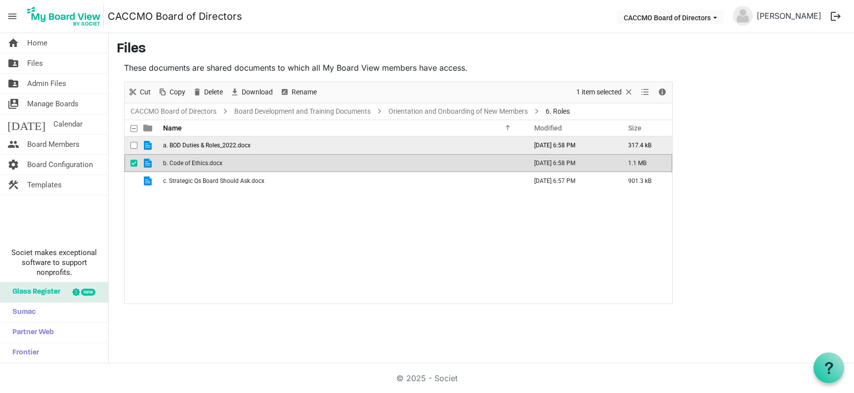
click at [229, 145] on span "a. BOD Duties & Roles_2022.docx" at bounding box center [206, 145] width 87 height 7
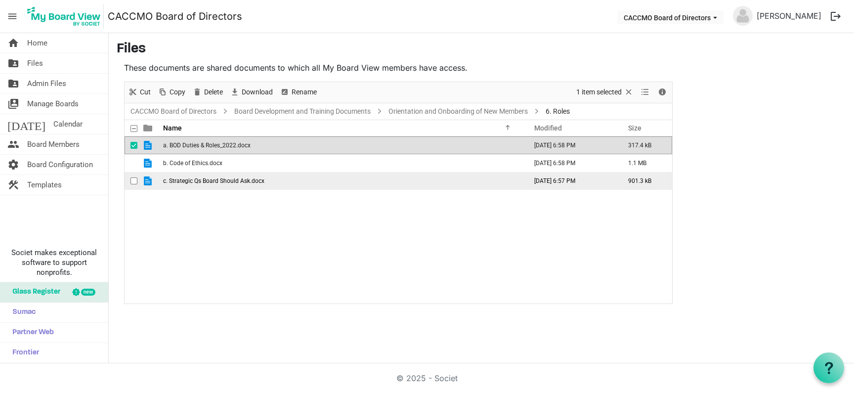
click at [234, 185] on td "c. Strategic Qs Board Should Ask.docx" at bounding box center [342, 181] width 364 height 18
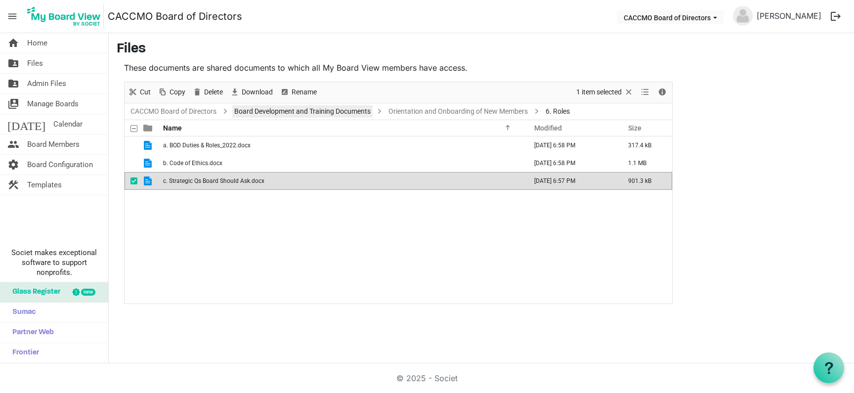
click at [290, 115] on link "Board Development and Training Documents" at bounding box center [302, 111] width 140 height 12
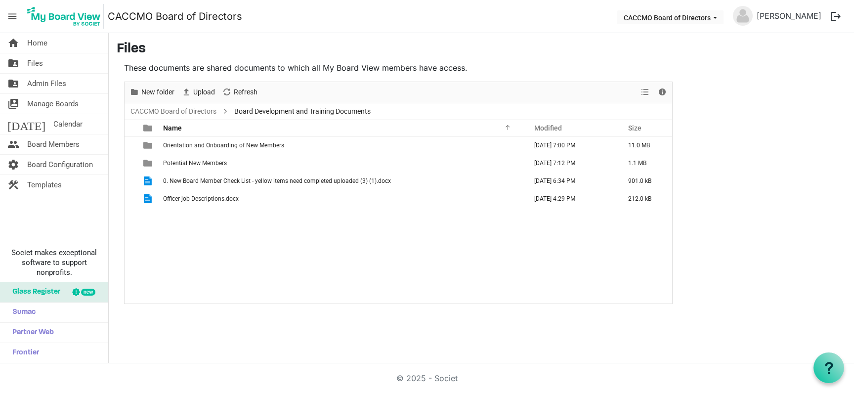
click at [278, 113] on span "Board Development and Training Documents" at bounding box center [302, 111] width 140 height 12
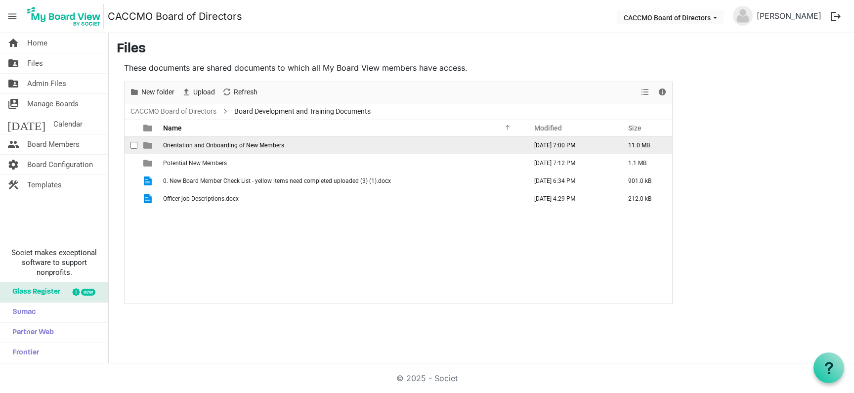
click at [206, 147] on span "Orientation and Onboarding of New Members" at bounding box center [223, 145] width 121 height 7
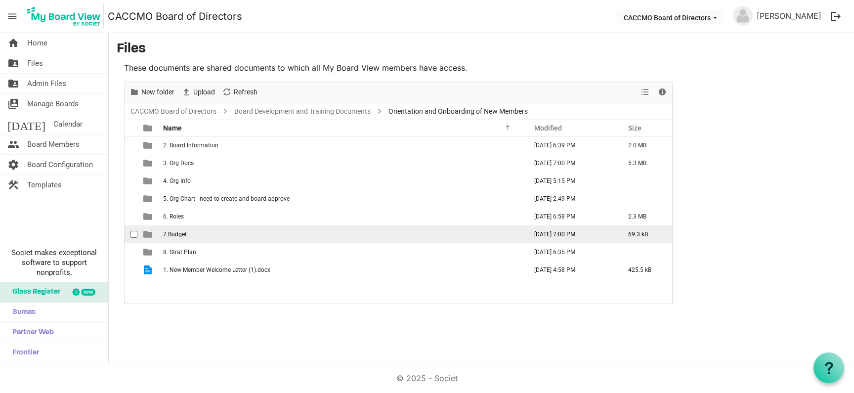
click at [196, 234] on td "7.Budget" at bounding box center [342, 234] width 364 height 18
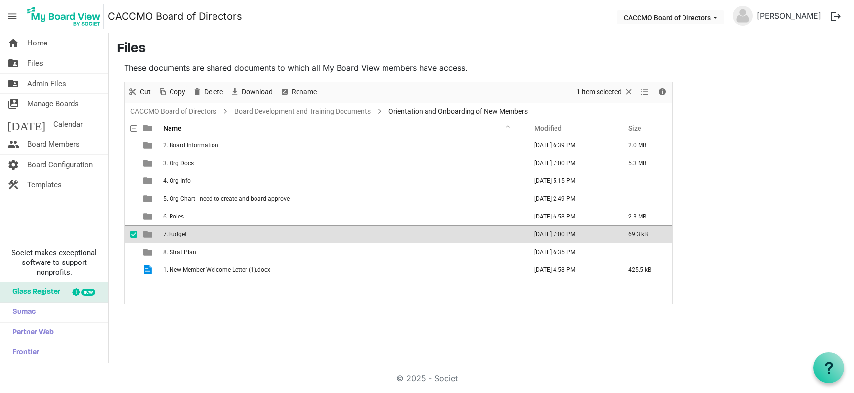
click at [196, 234] on td "7.Budget" at bounding box center [342, 234] width 364 height 18
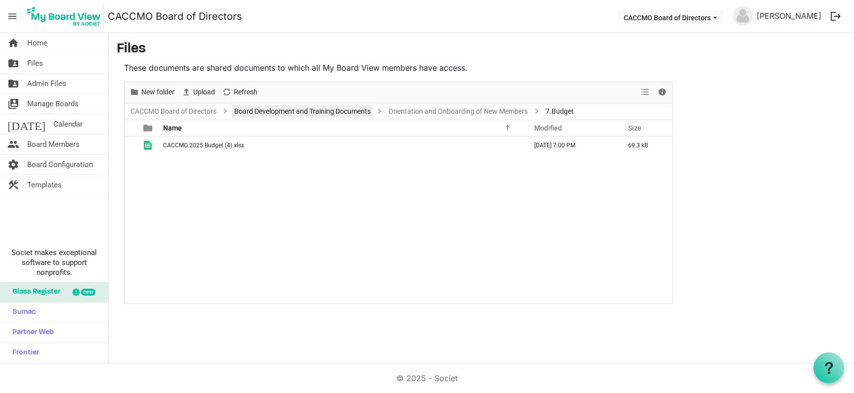
click at [277, 109] on link "Board Development and Training Documents" at bounding box center [302, 111] width 140 height 12
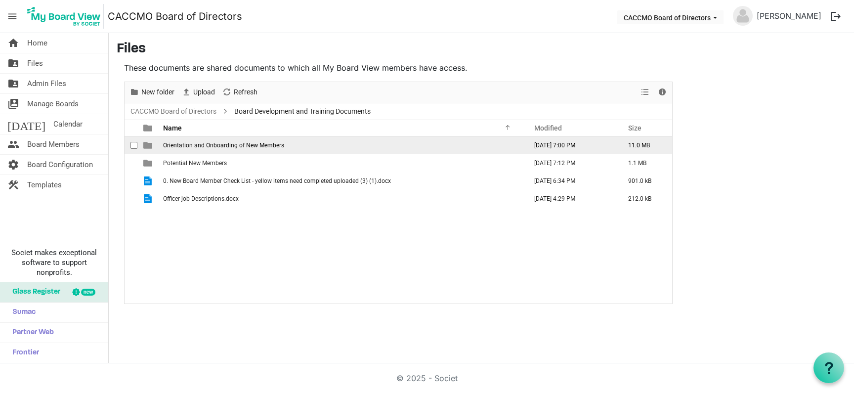
click at [210, 148] on span "Orientation and Onboarding of New Members" at bounding box center [223, 145] width 121 height 7
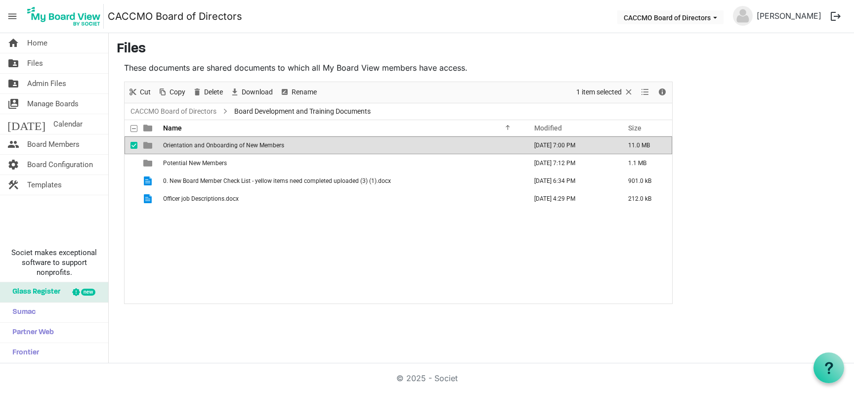
click at [210, 148] on span "Orientation and Onboarding of New Members" at bounding box center [223, 145] width 121 height 7
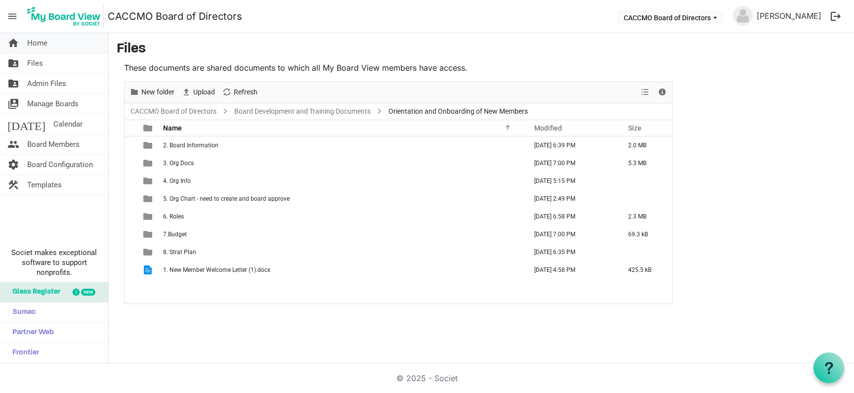
click at [25, 49] on link "home Home" at bounding box center [54, 43] width 108 height 20
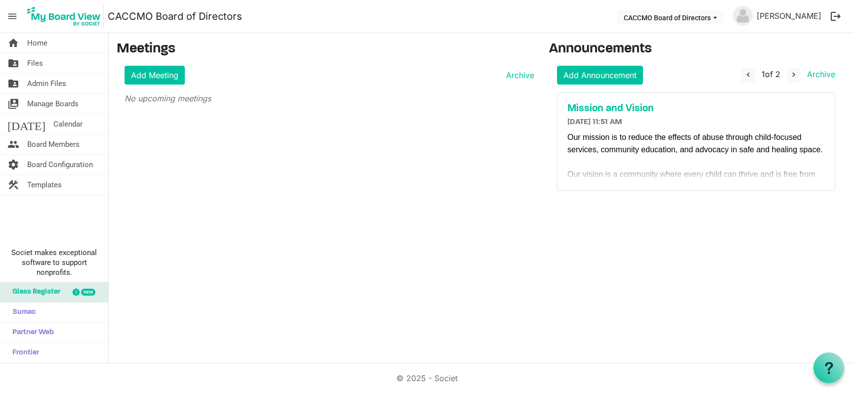
click at [689, 150] on span "Our mission is to reduce the effects of abuse through child-focused services, c…" at bounding box center [694, 143] width 255 height 21
click at [794, 77] on span "navigate_next" at bounding box center [793, 74] width 9 height 9
click at [750, 78] on button "navigate_before" at bounding box center [747, 75] width 14 height 15
click at [708, 158] on p "﻿﻿" at bounding box center [695, 162] width 257 height 12
click at [798, 76] on button "navigate_next" at bounding box center [794, 75] width 14 height 15
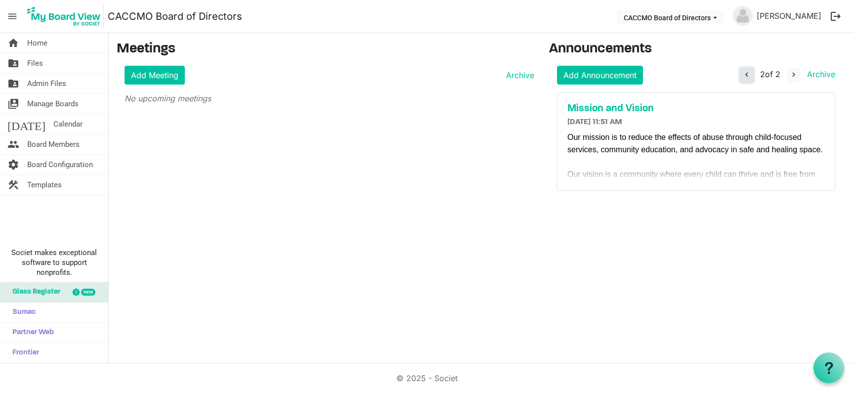
click at [746, 77] on span "navigate_before" at bounding box center [746, 74] width 9 height 9
click at [796, 77] on span "navigate_next" at bounding box center [793, 74] width 9 height 9
click at [824, 75] on link "Archive" at bounding box center [819, 74] width 32 height 10
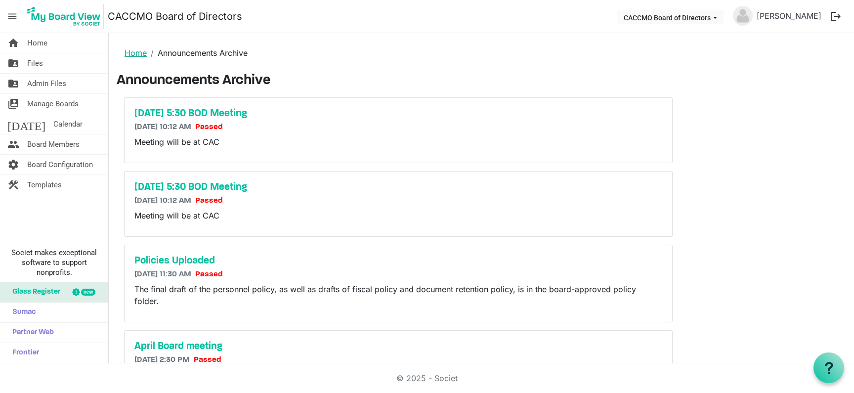
click at [138, 54] on link "Home" at bounding box center [136, 53] width 22 height 10
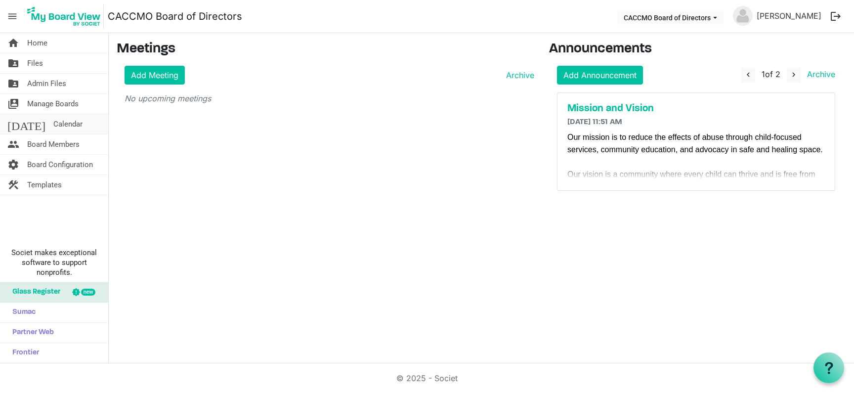
click at [53, 124] on span "Calendar" at bounding box center [67, 124] width 29 height 20
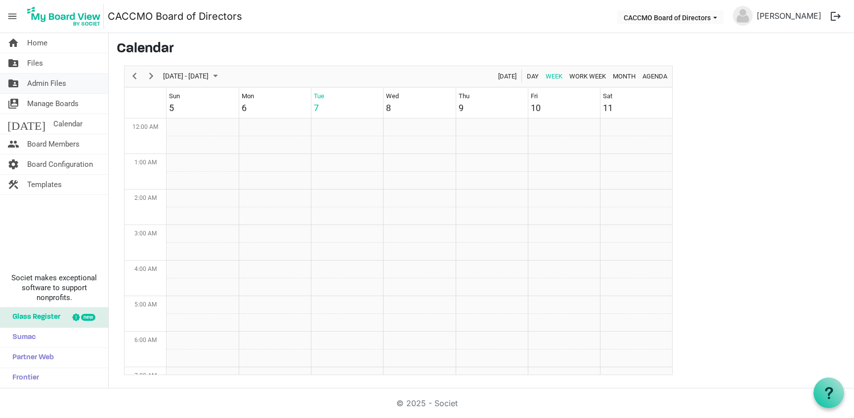
scroll to position [320, 0]
